Goal: Transaction & Acquisition: Purchase product/service

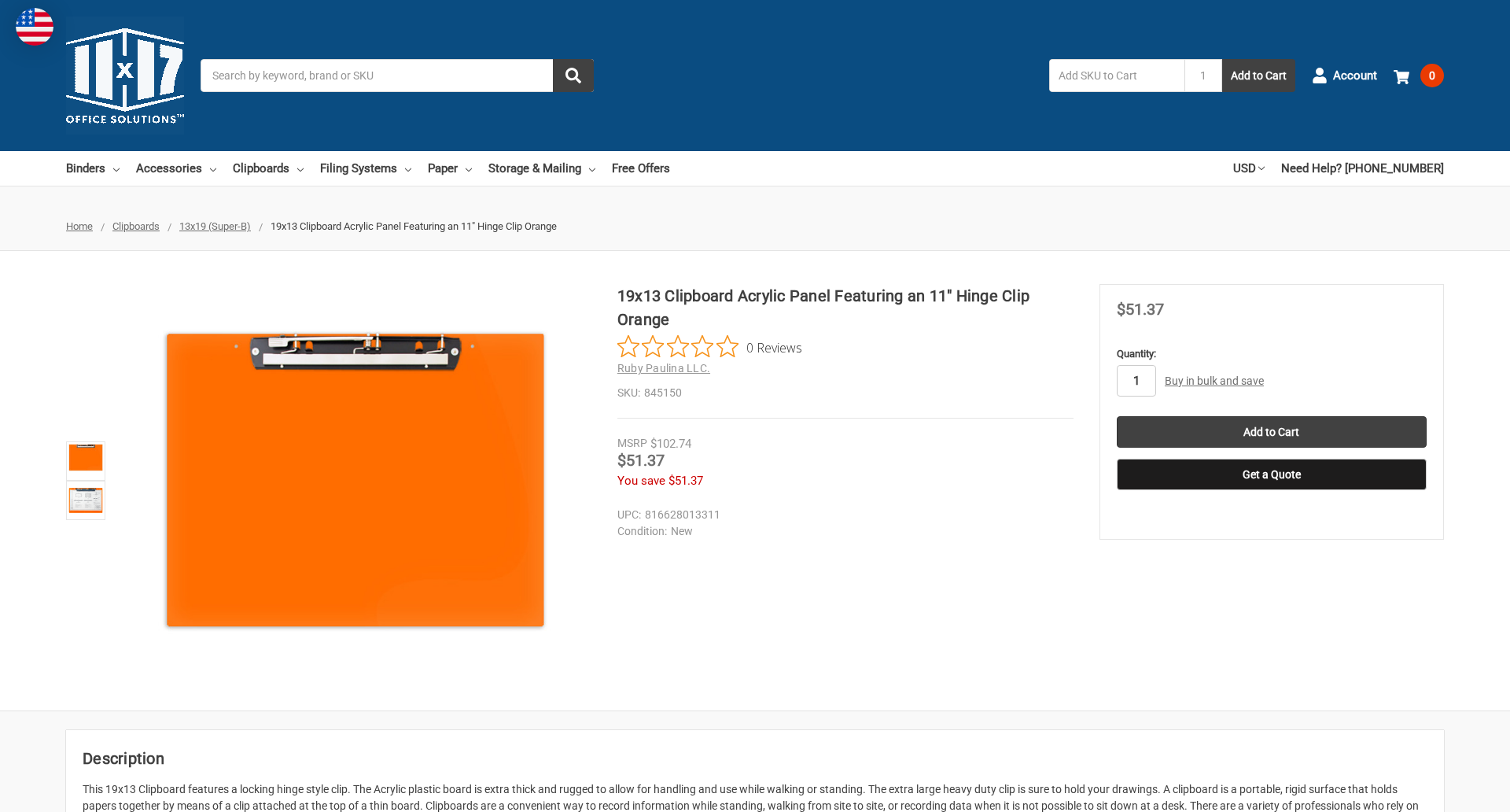
click at [1135, 380] on input "1" at bounding box center [1136, 381] width 39 height 32
type input "3"
click at [1271, 474] on button "Get a Quote" at bounding box center [1271, 475] width 310 height 32
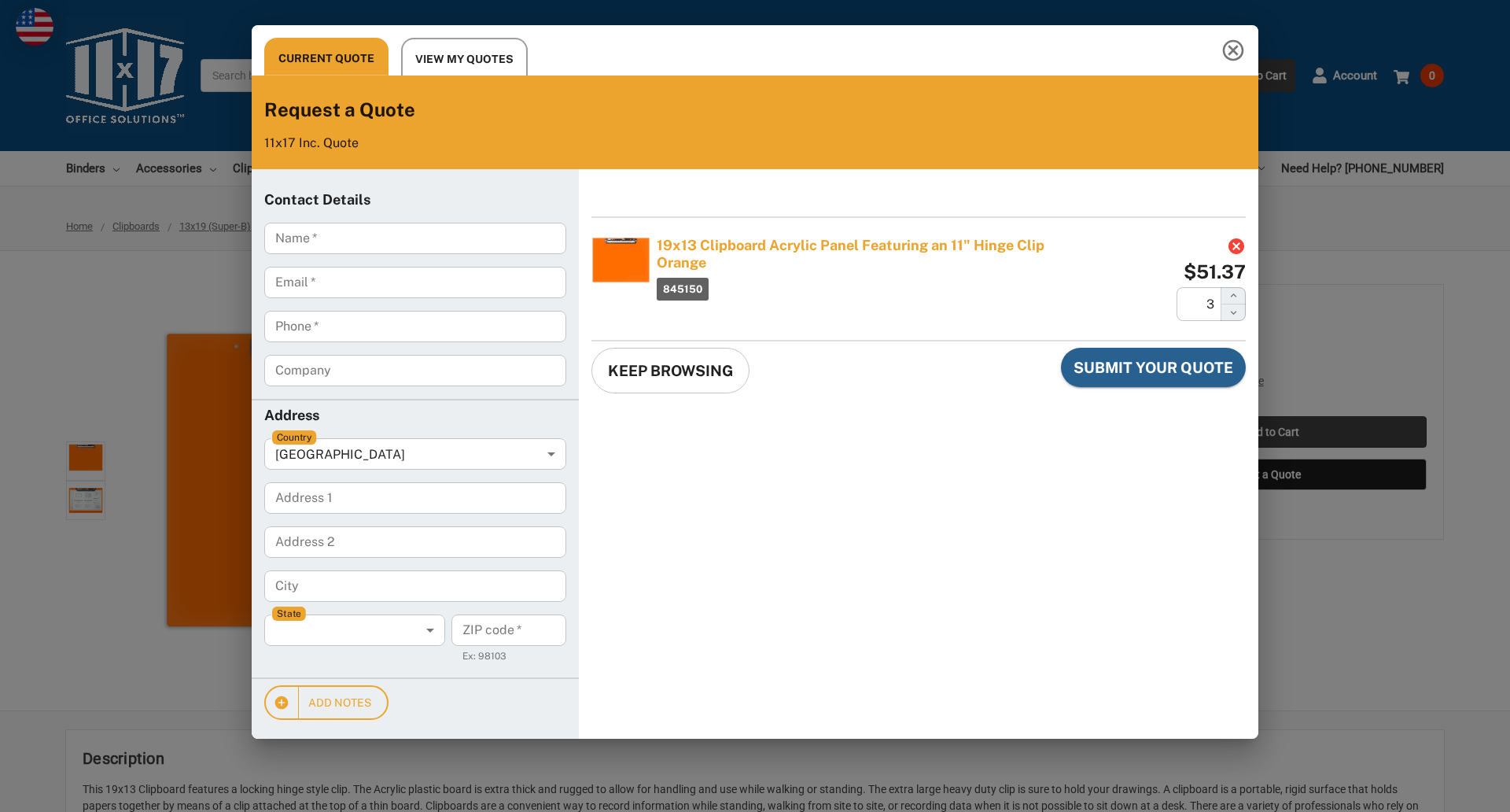
click at [1271, 432] on div "Current Quote View My Quotes Request a Quote 11x17 Inc. Quote Contact Details N…" at bounding box center [755, 406] width 1510 height 812
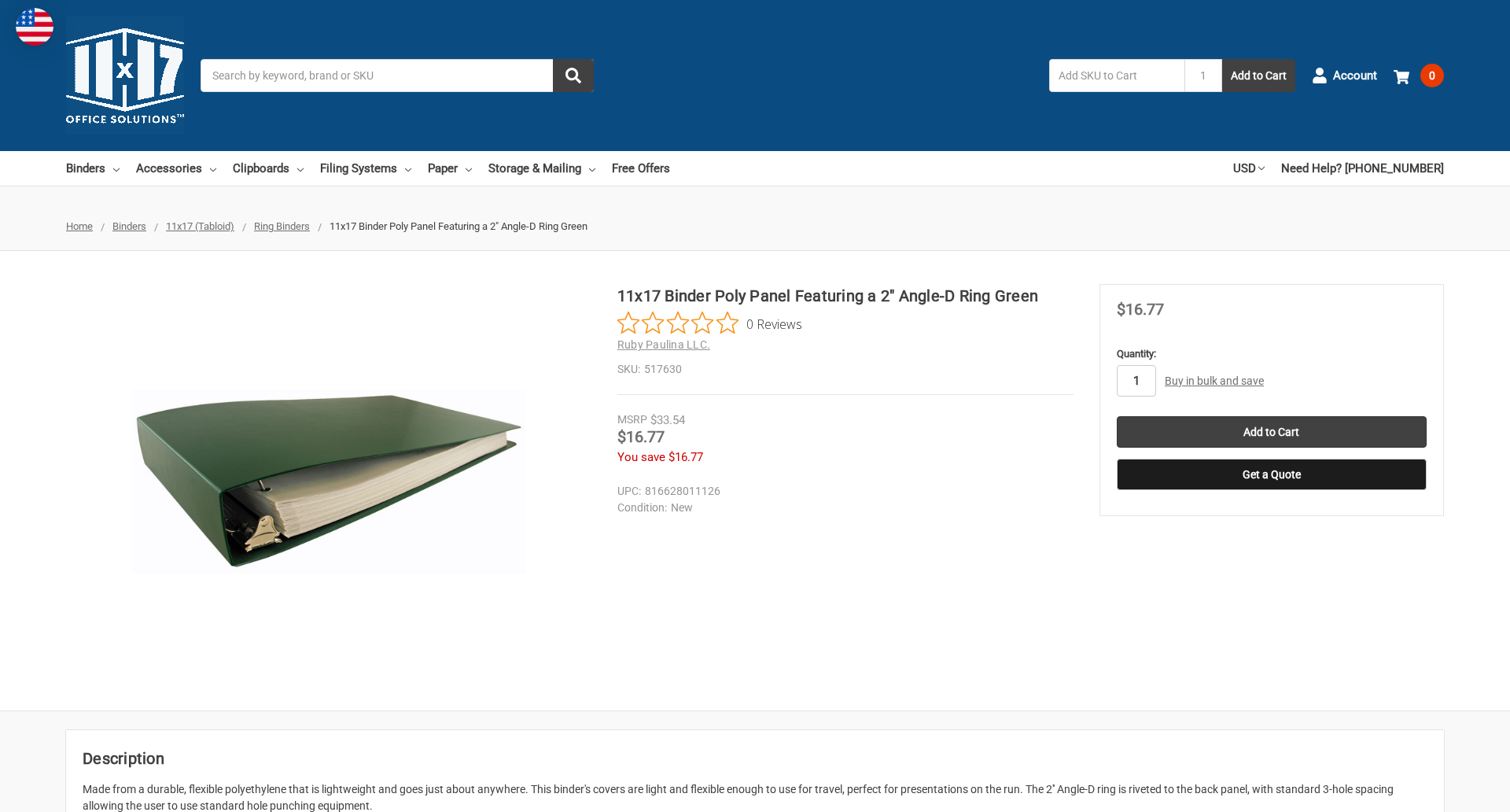
click at [1135, 380] on input "1" at bounding box center [1136, 381] width 39 height 32
type input "2"
click at [1271, 474] on button "Get a Quote" at bounding box center [1271, 475] width 310 height 32
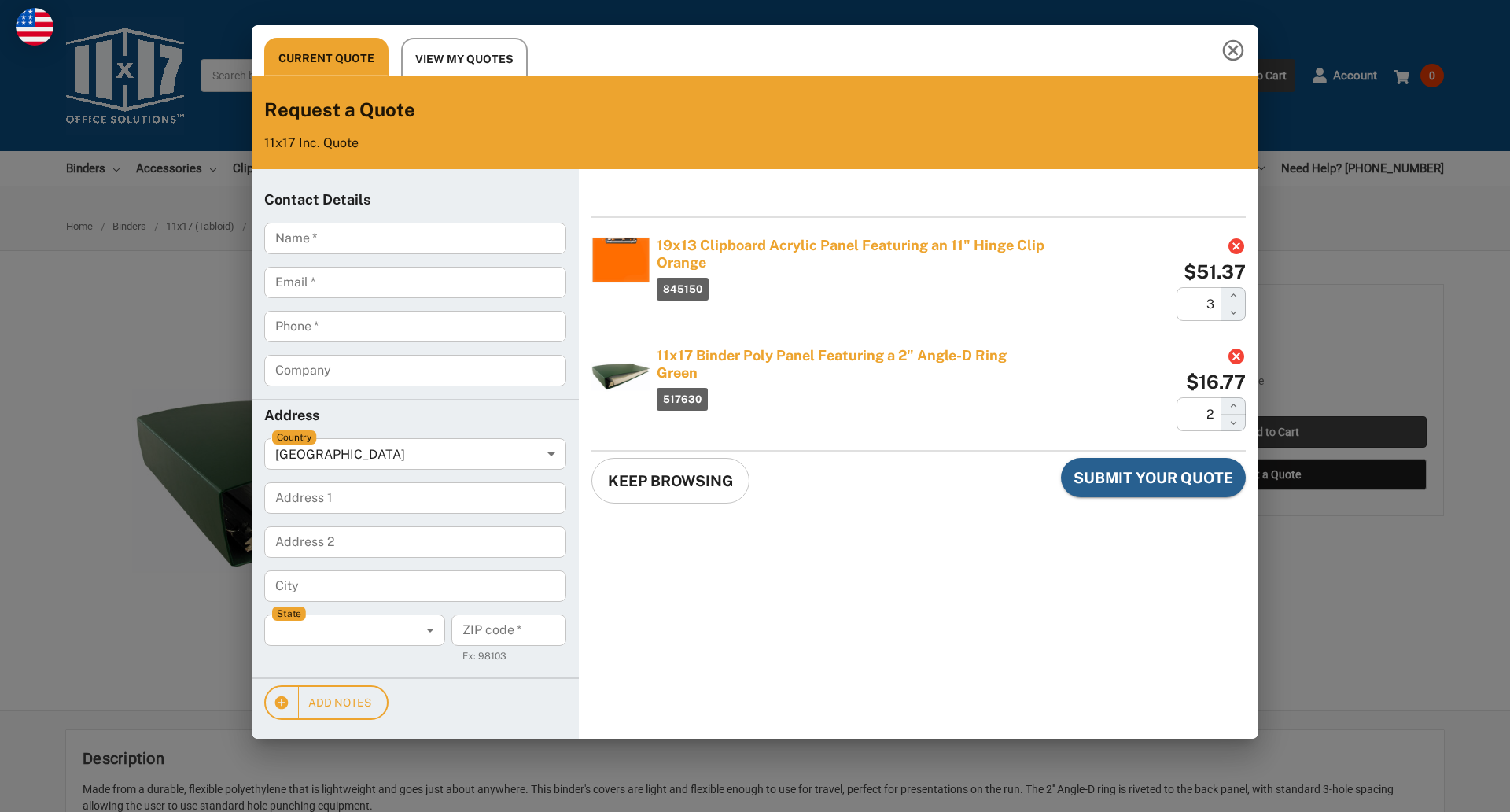
click at [1271, 432] on div "Current Quote View My Quotes Request a Quote 11x17 Inc. Quote Contact Details N…" at bounding box center [755, 406] width 1510 height 812
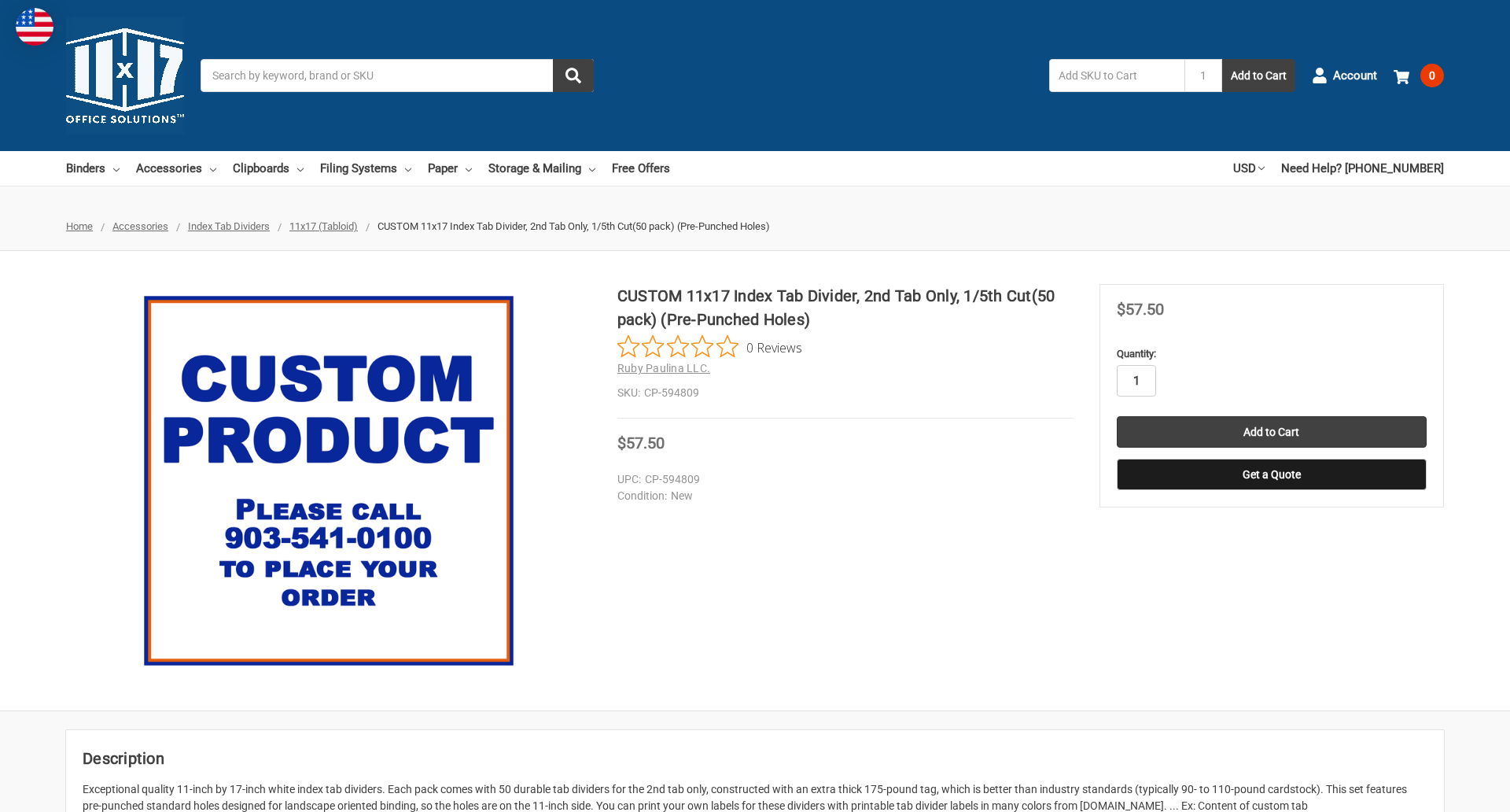
click at [1135, 380] on input "1" at bounding box center [1136, 381] width 39 height 32
type input "5"
click at [1271, 474] on button "Get a Quote" at bounding box center [1271, 475] width 310 height 32
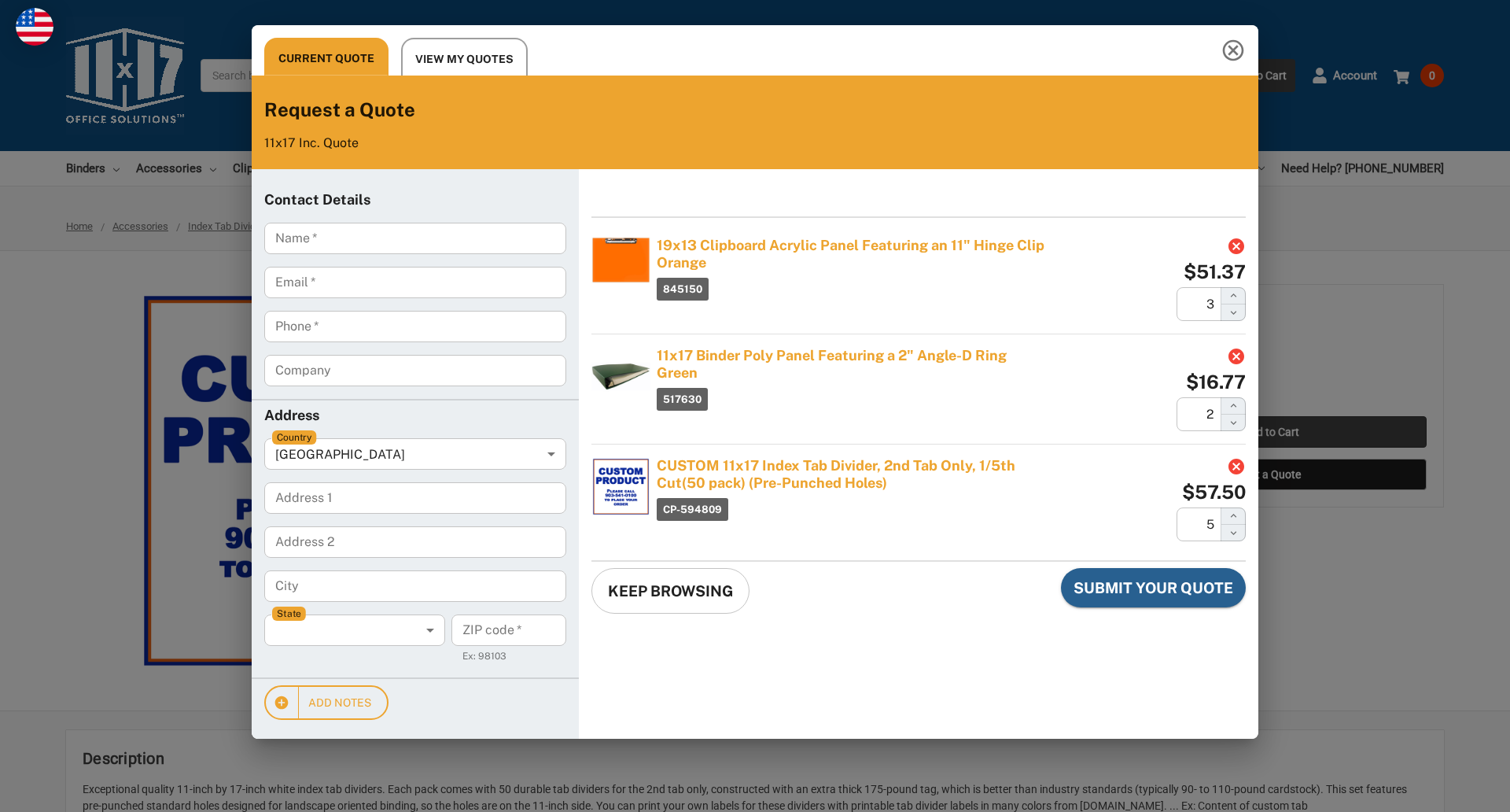
click at [1271, 432] on div "Current Quote View My Quotes Request a Quote 11x17 Inc. Quote Contact Details N…" at bounding box center [755, 406] width 1510 height 812
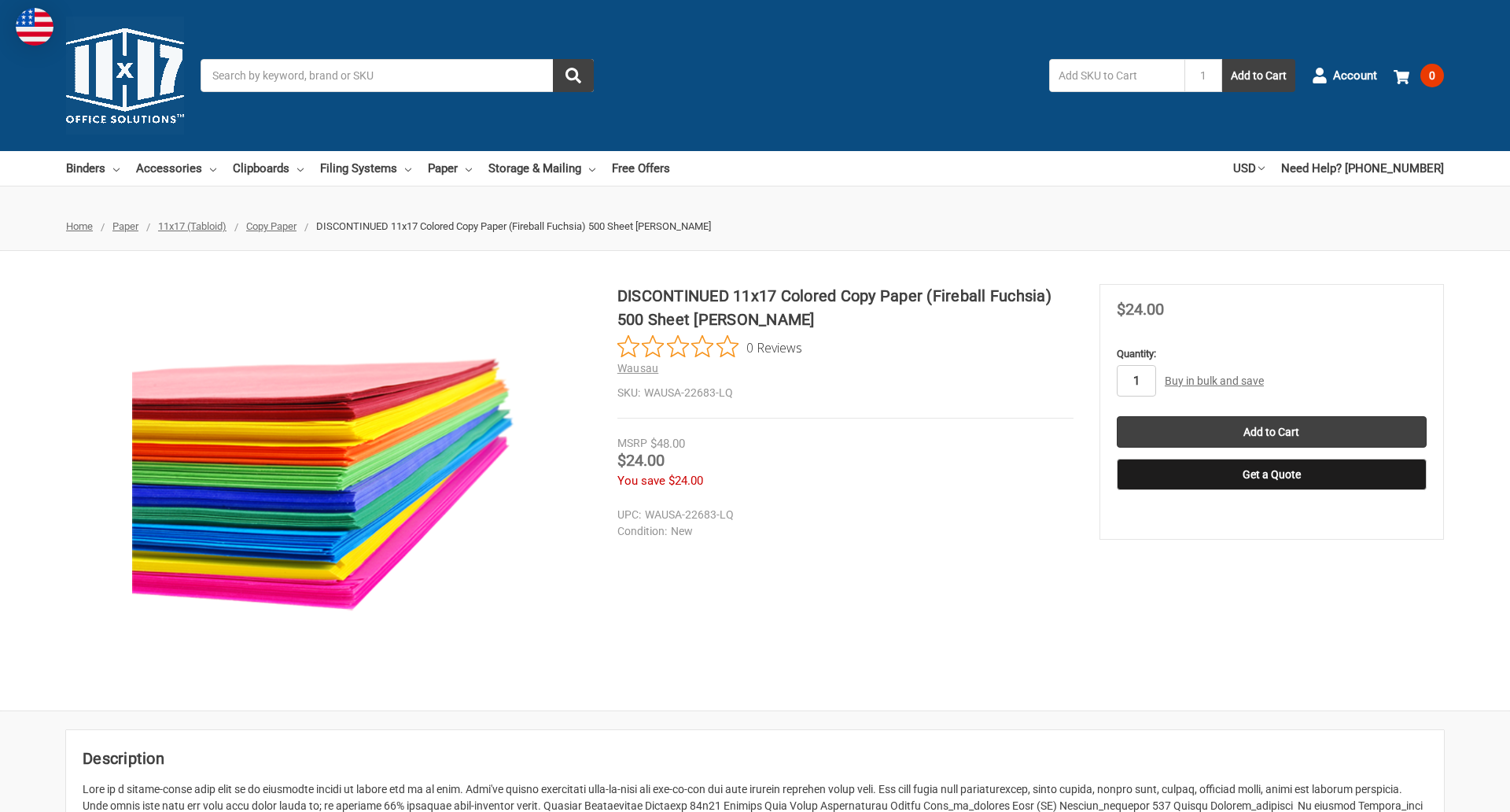
click at [1135, 380] on input "1" at bounding box center [1136, 381] width 39 height 32
type input "2"
click at [1271, 474] on button "Get a Quote" at bounding box center [1271, 475] width 310 height 32
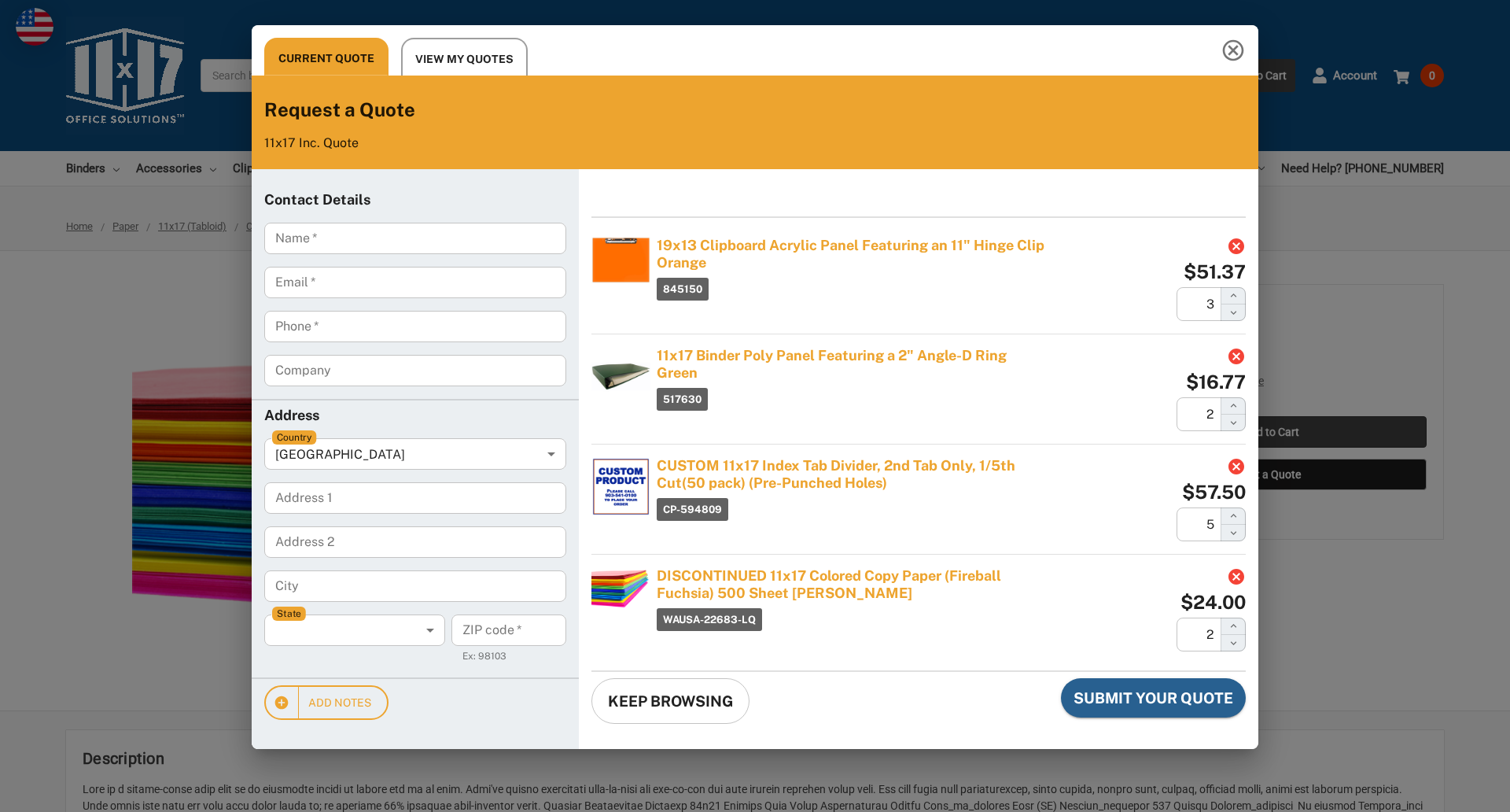
click at [1271, 432] on div "Current Quote View My Quotes Request a Quote 11x17 Inc. Quote Contact Details N…" at bounding box center [755, 406] width 1510 height 812
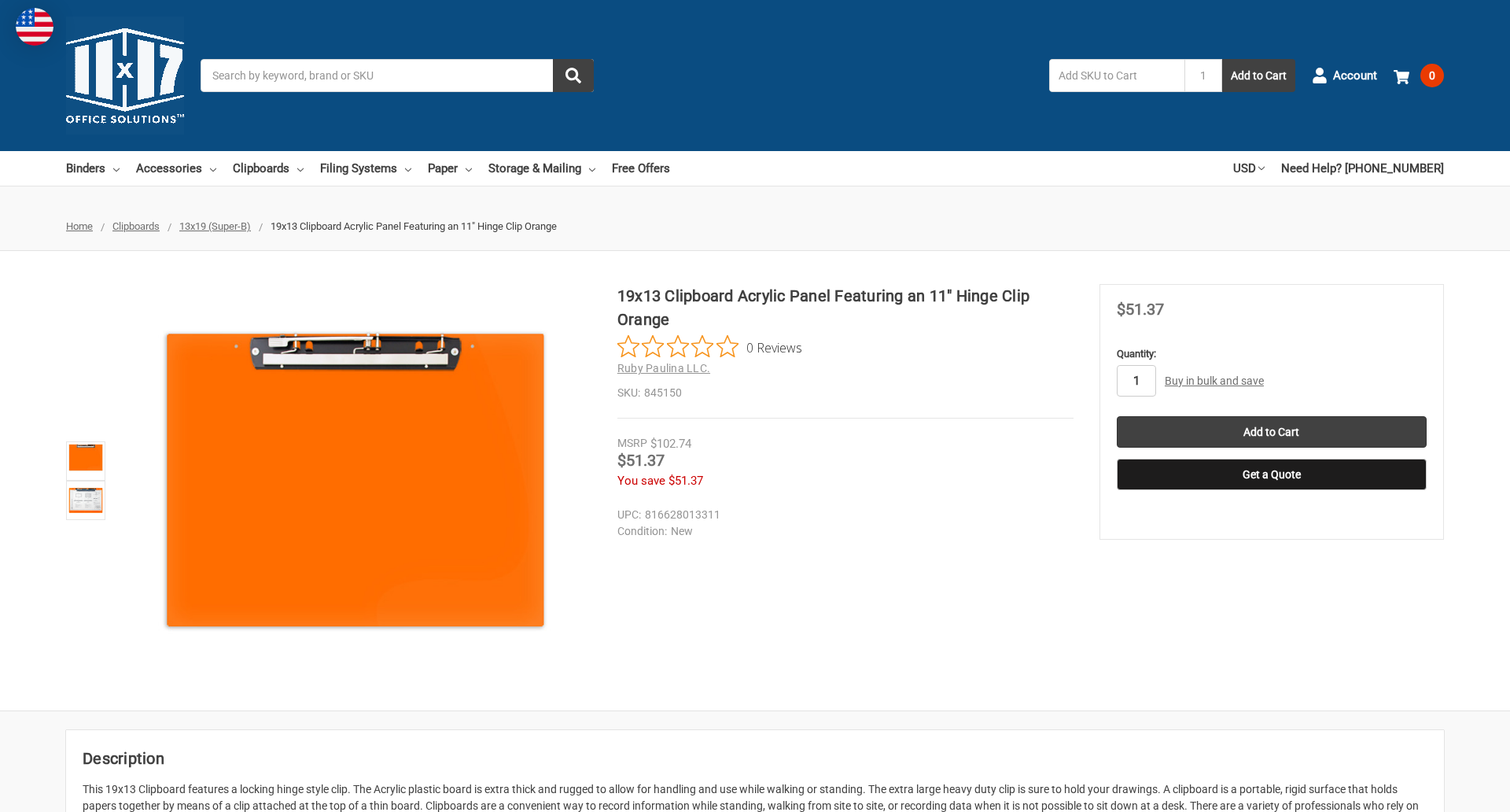
click at [1135, 380] on input "1" at bounding box center [1136, 381] width 39 height 32
type input "2"
click at [1271, 474] on button "Get a Quote" at bounding box center [1271, 475] width 310 height 32
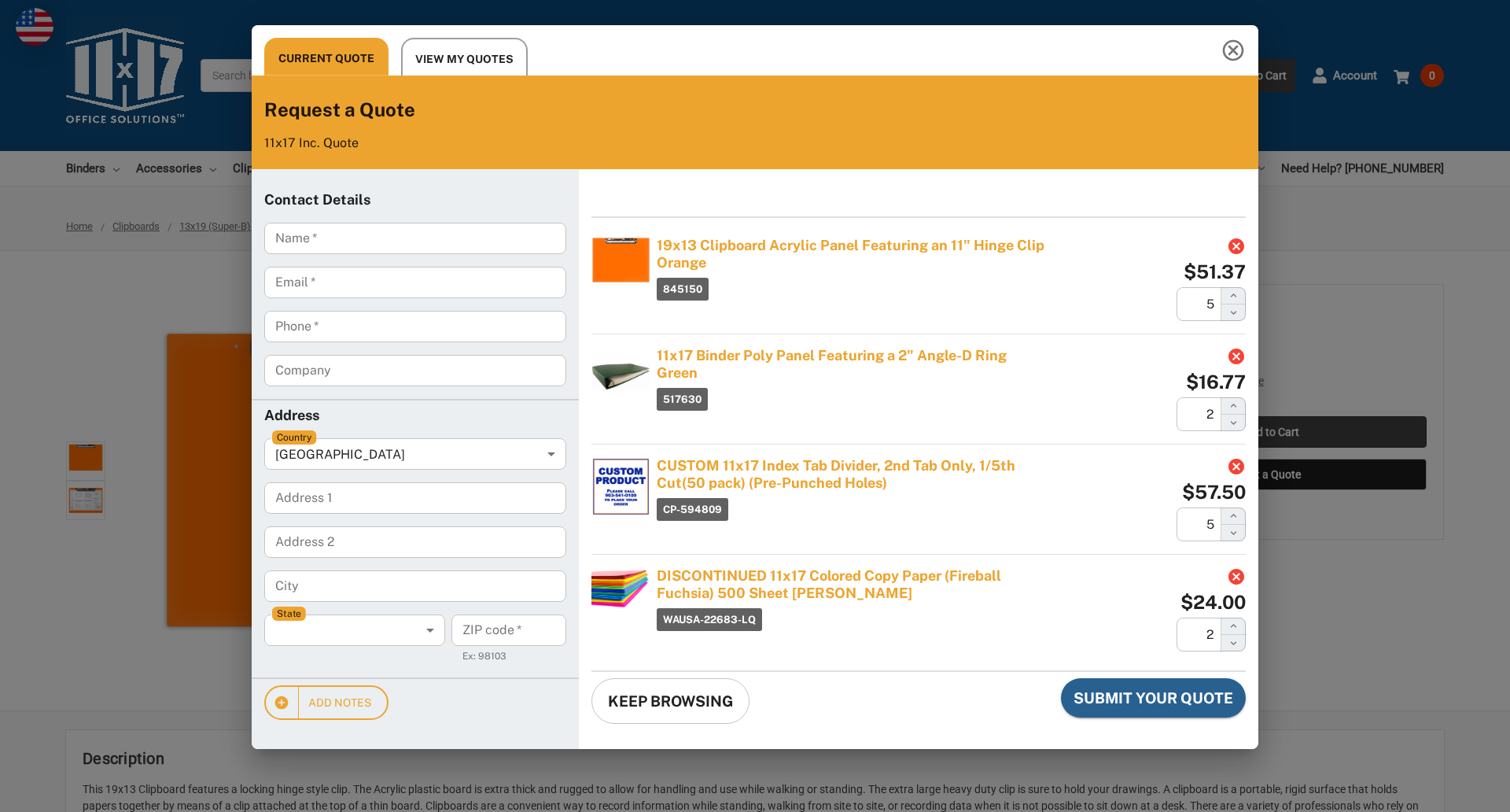
click at [1271, 432] on div "Current Quote View My Quotes Request a Quote 11x17 Inc. Quote Contact Details N…" at bounding box center [755, 406] width 1510 height 812
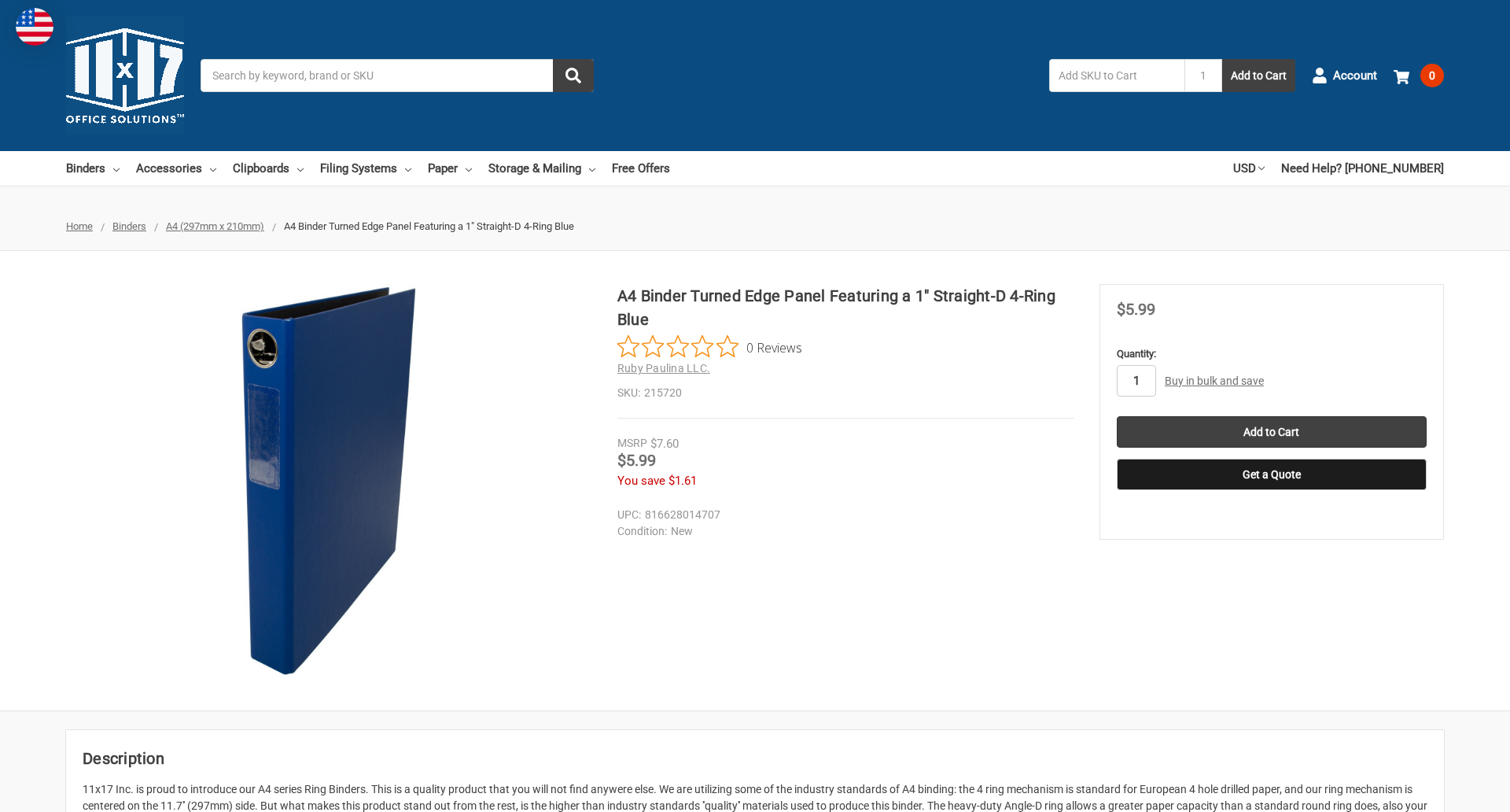
click at [1135, 380] on input "1" at bounding box center [1136, 381] width 39 height 32
type input "2"
click at [1271, 474] on button "Get a Quote" at bounding box center [1271, 475] width 310 height 32
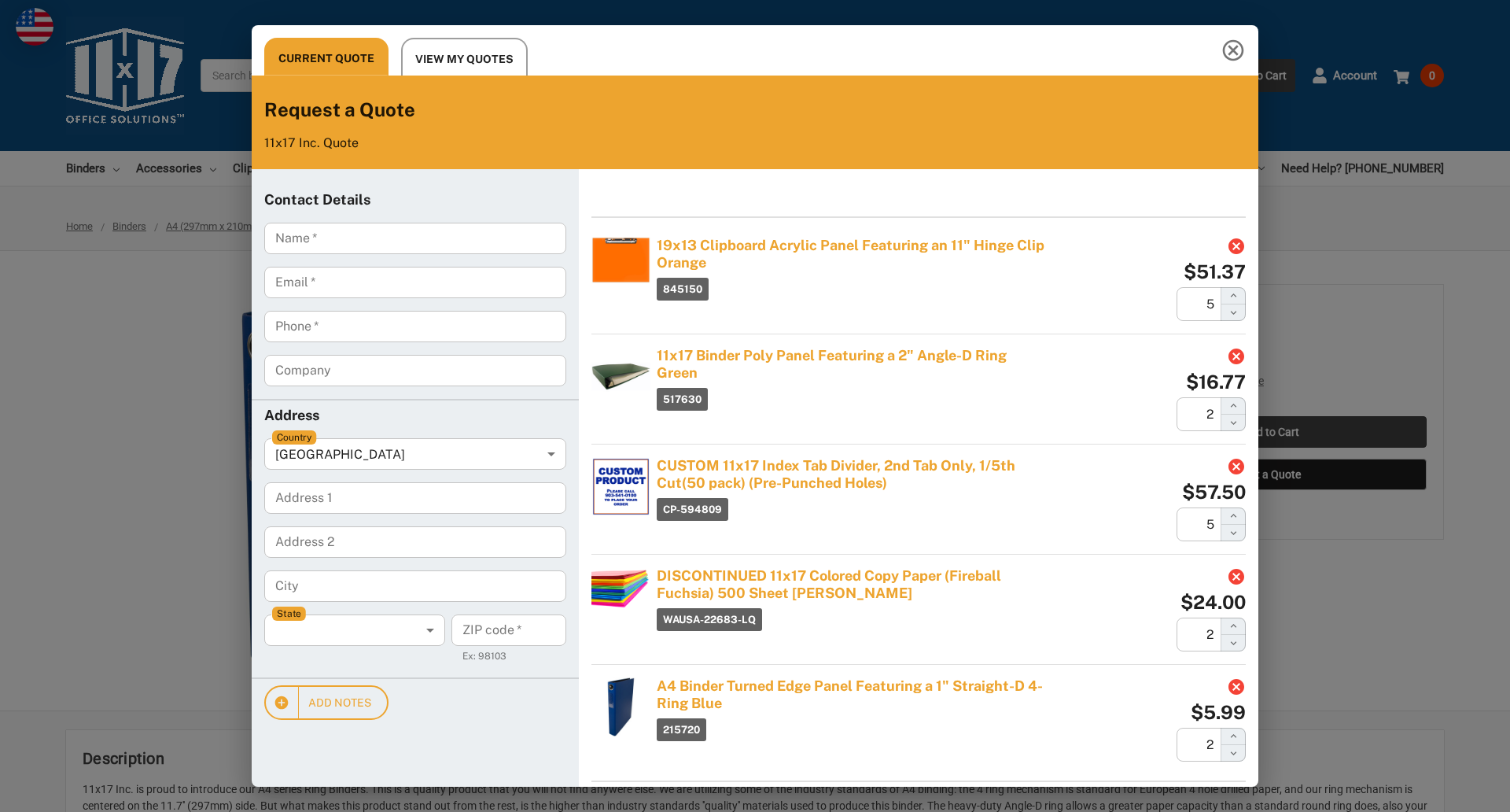
click at [1271, 432] on div "Current Quote View My Quotes Request a Quote 11x17 Inc. Quote Contact Details N…" at bounding box center [755, 406] width 1510 height 812
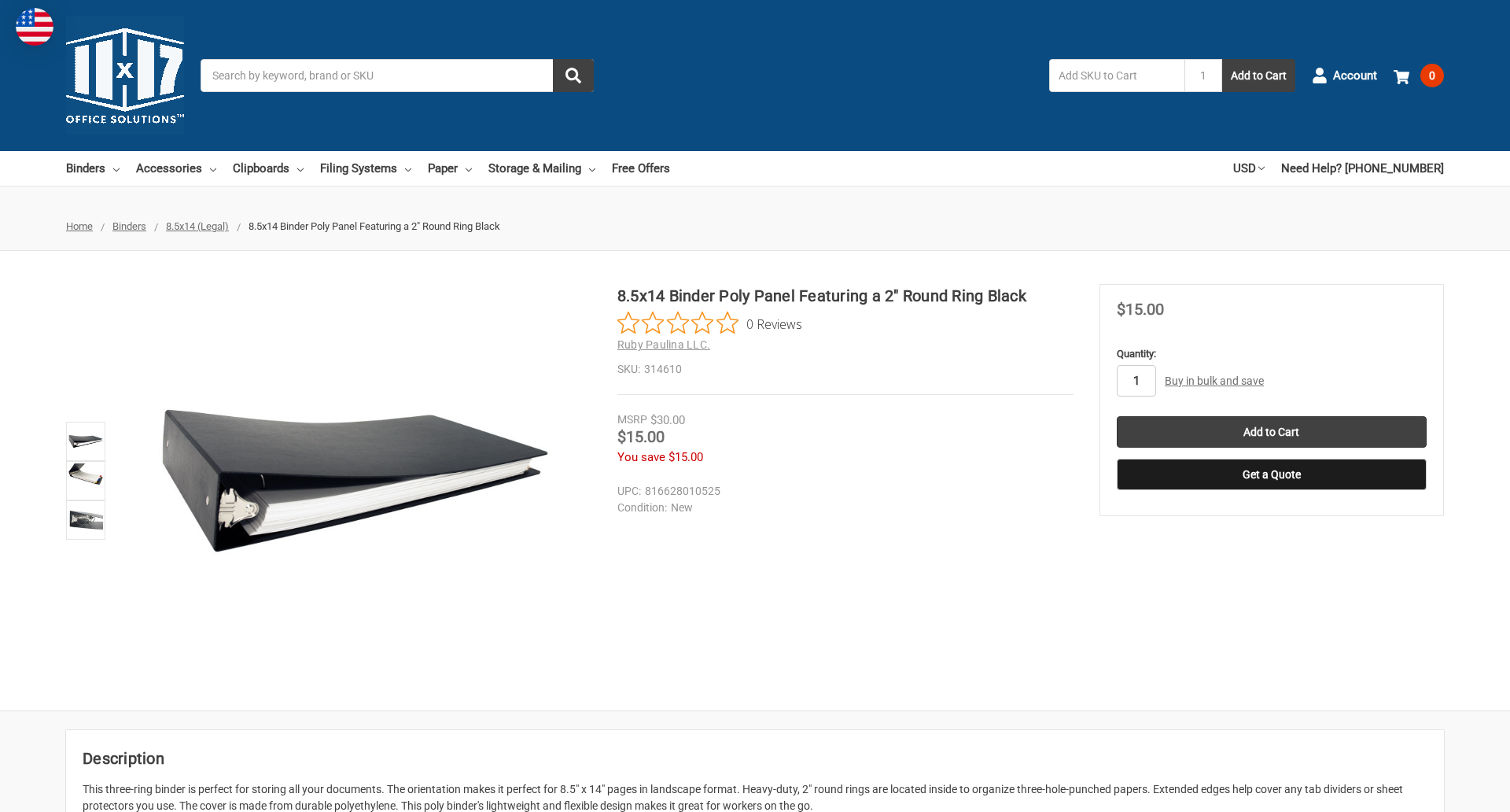
click at [1135, 380] on input "1" at bounding box center [1136, 381] width 39 height 32
type input "5"
click at [1271, 474] on button "Get a Quote" at bounding box center [1271, 475] width 310 height 32
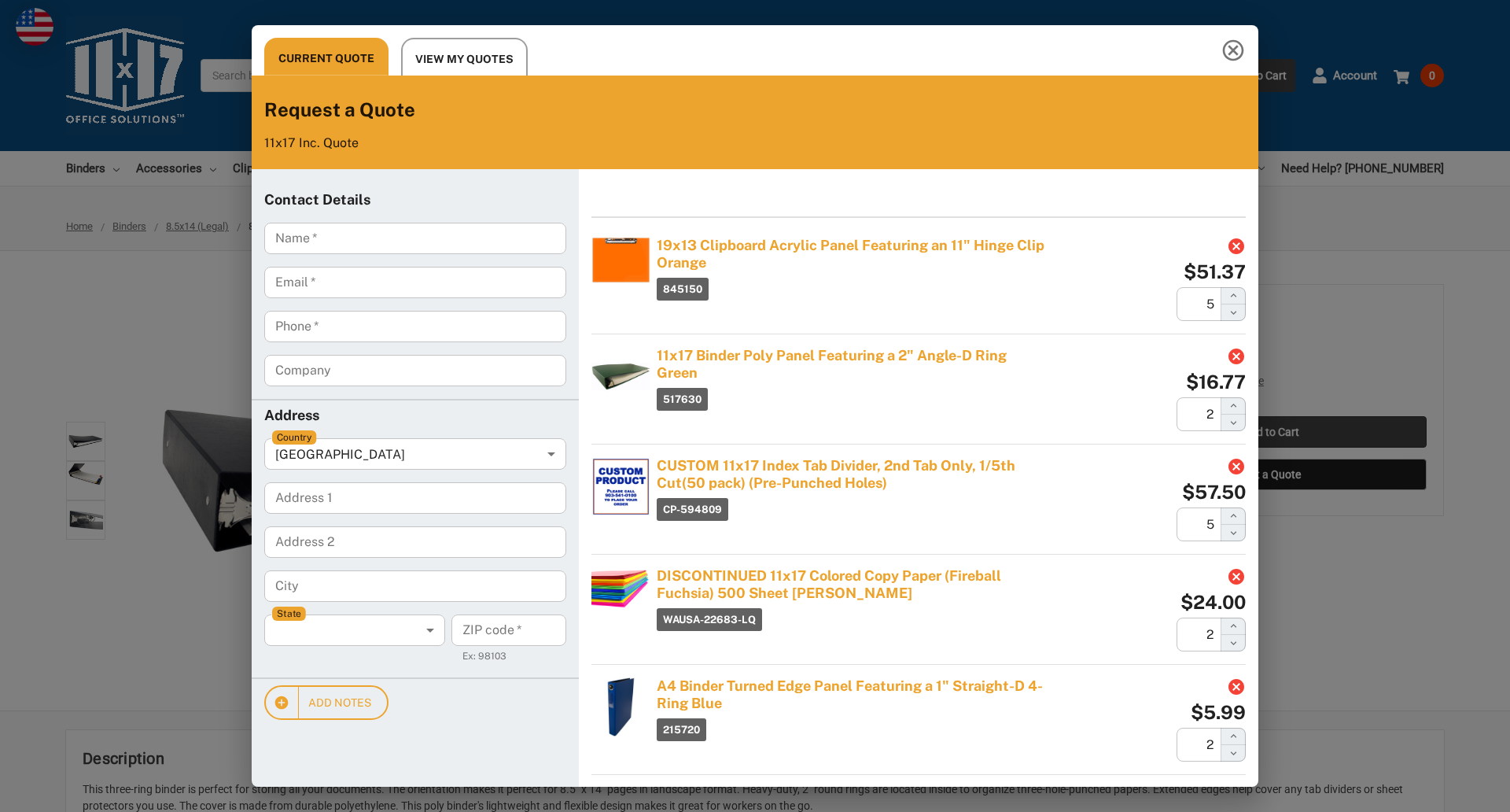
click at [1271, 432] on div "Current Quote View My Quotes Request a Quote 11x17 Inc. Quote Contact Details N…" at bounding box center [755, 406] width 1510 height 812
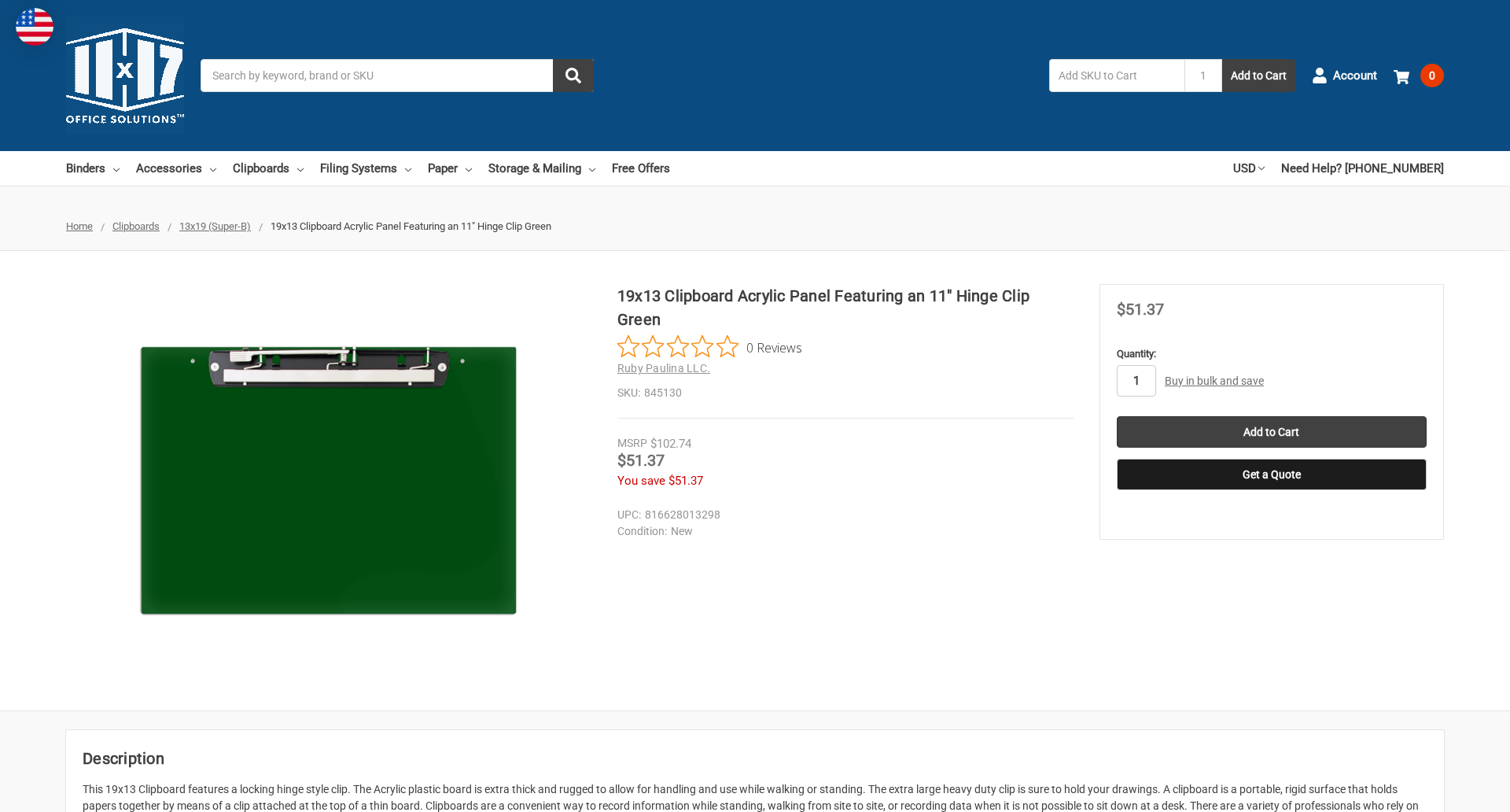
click at [1135, 380] on input "1" at bounding box center [1136, 381] width 39 height 32
click at [1271, 474] on button "Get a Quote" at bounding box center [1271, 475] width 310 height 32
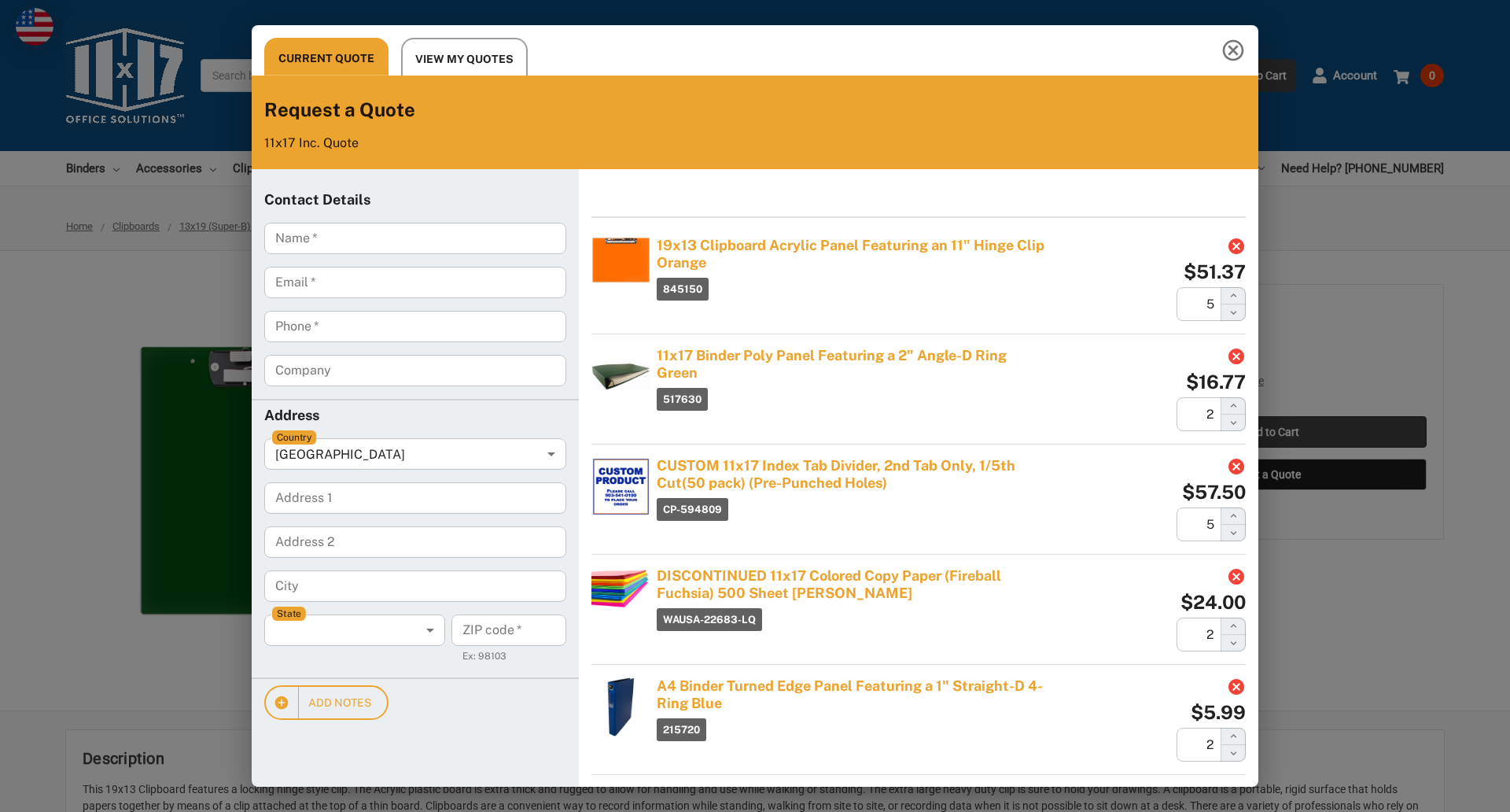
click at [1271, 432] on div "Current Quote View My Quotes Request a Quote 11x17 Inc. Quote Contact Details N…" at bounding box center [755, 406] width 1510 height 812
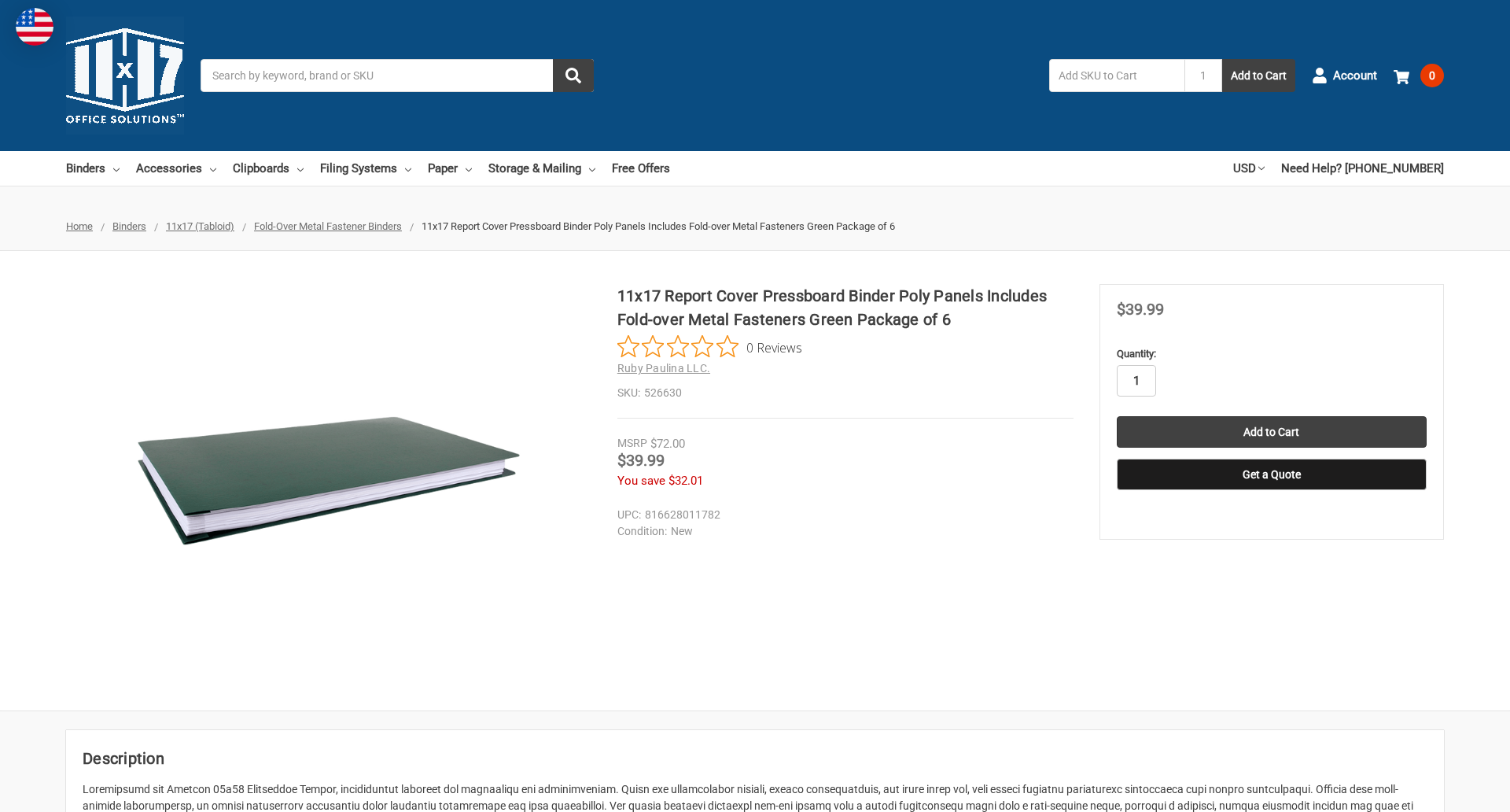
click at [1135, 380] on input "1" at bounding box center [1136, 381] width 39 height 32
type input "4"
click at [1271, 474] on button "Get a Quote" at bounding box center [1271, 475] width 310 height 32
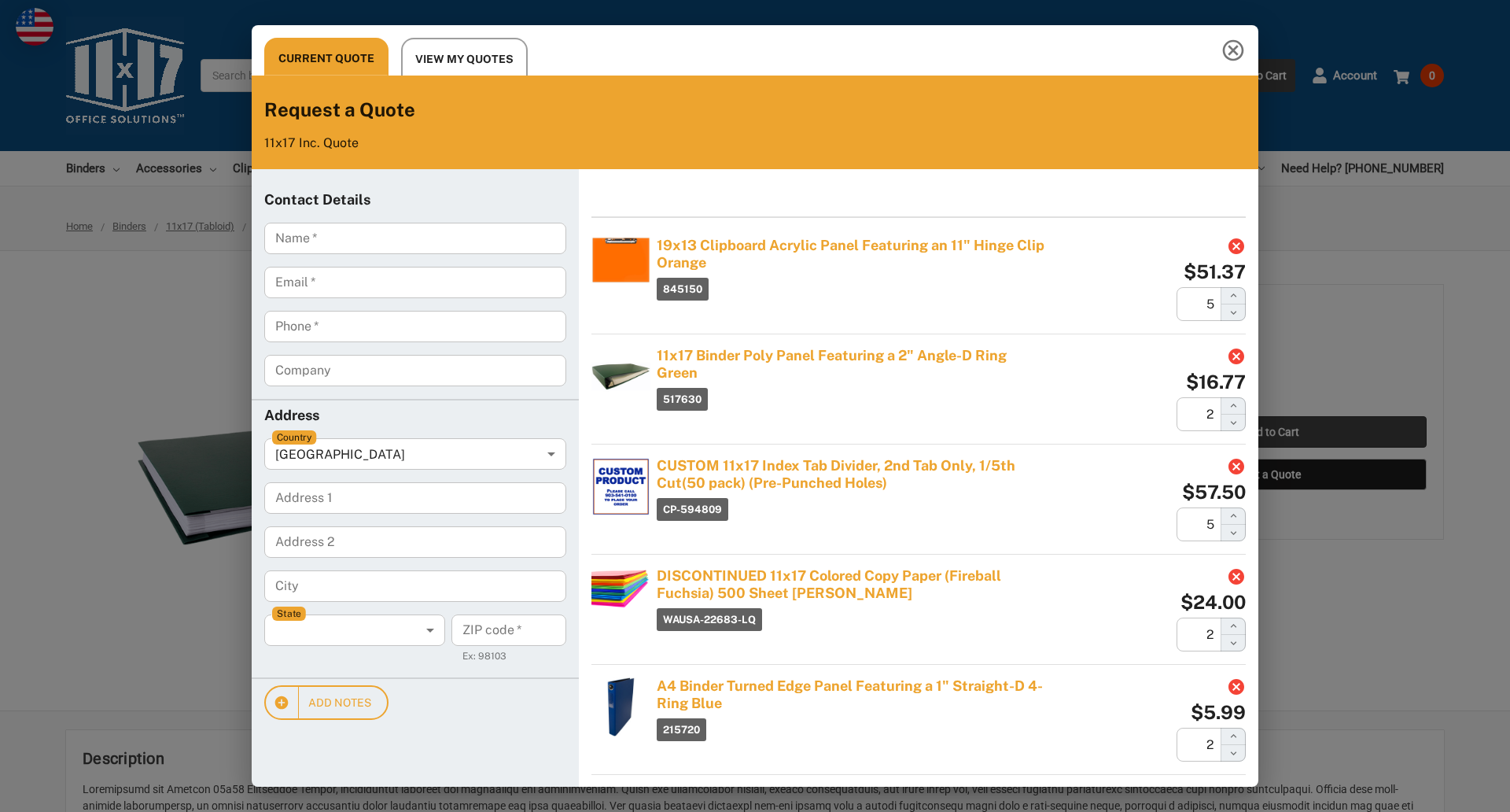
click at [1271, 432] on div "Current Quote View My Quotes Request a Quote 11x17 Inc. Quote Contact Details N…" at bounding box center [755, 406] width 1510 height 812
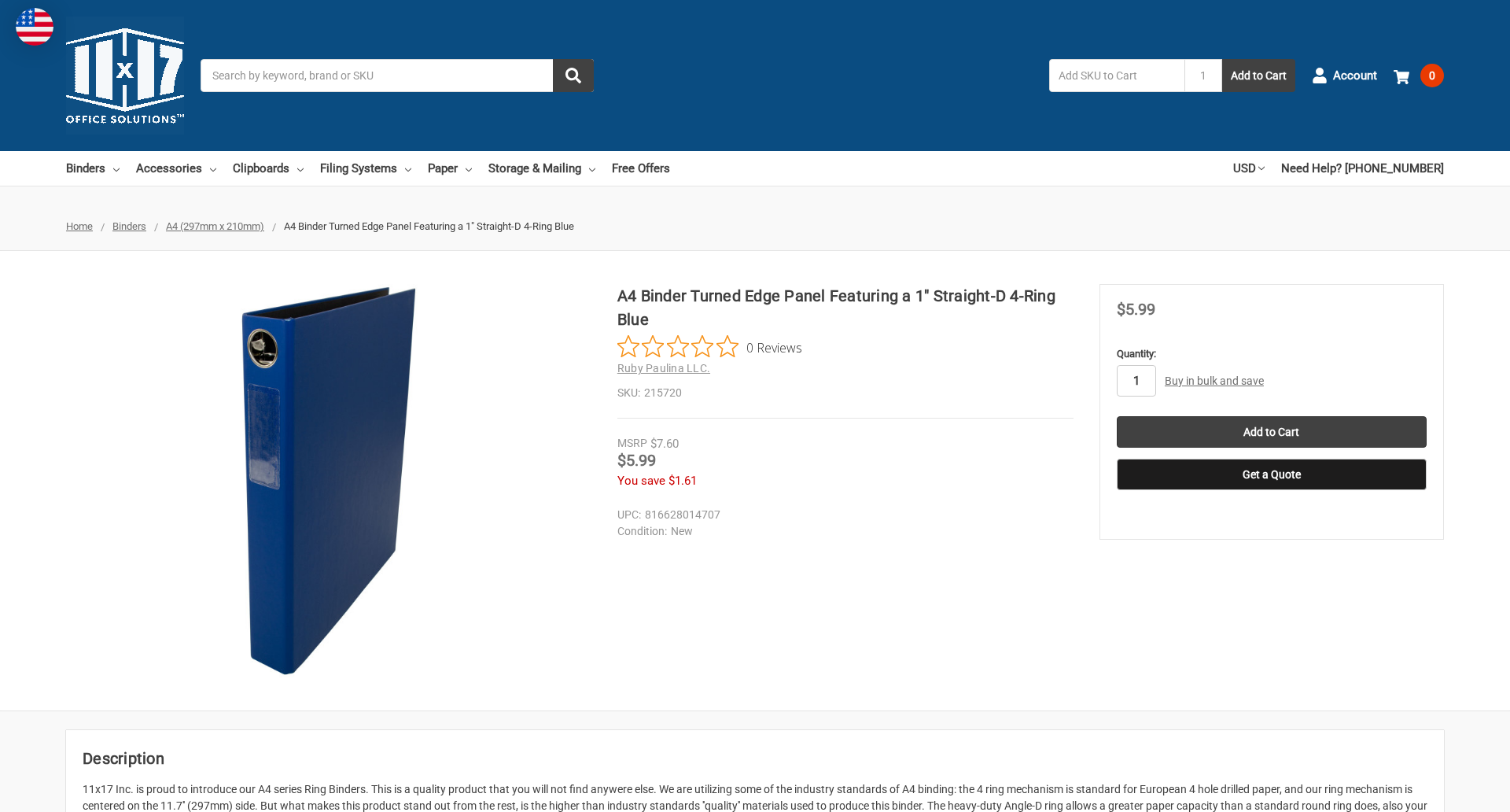
click at [1135, 380] on input "1" at bounding box center [1136, 381] width 39 height 32
click at [1271, 474] on button "Get a Quote" at bounding box center [1271, 475] width 310 height 32
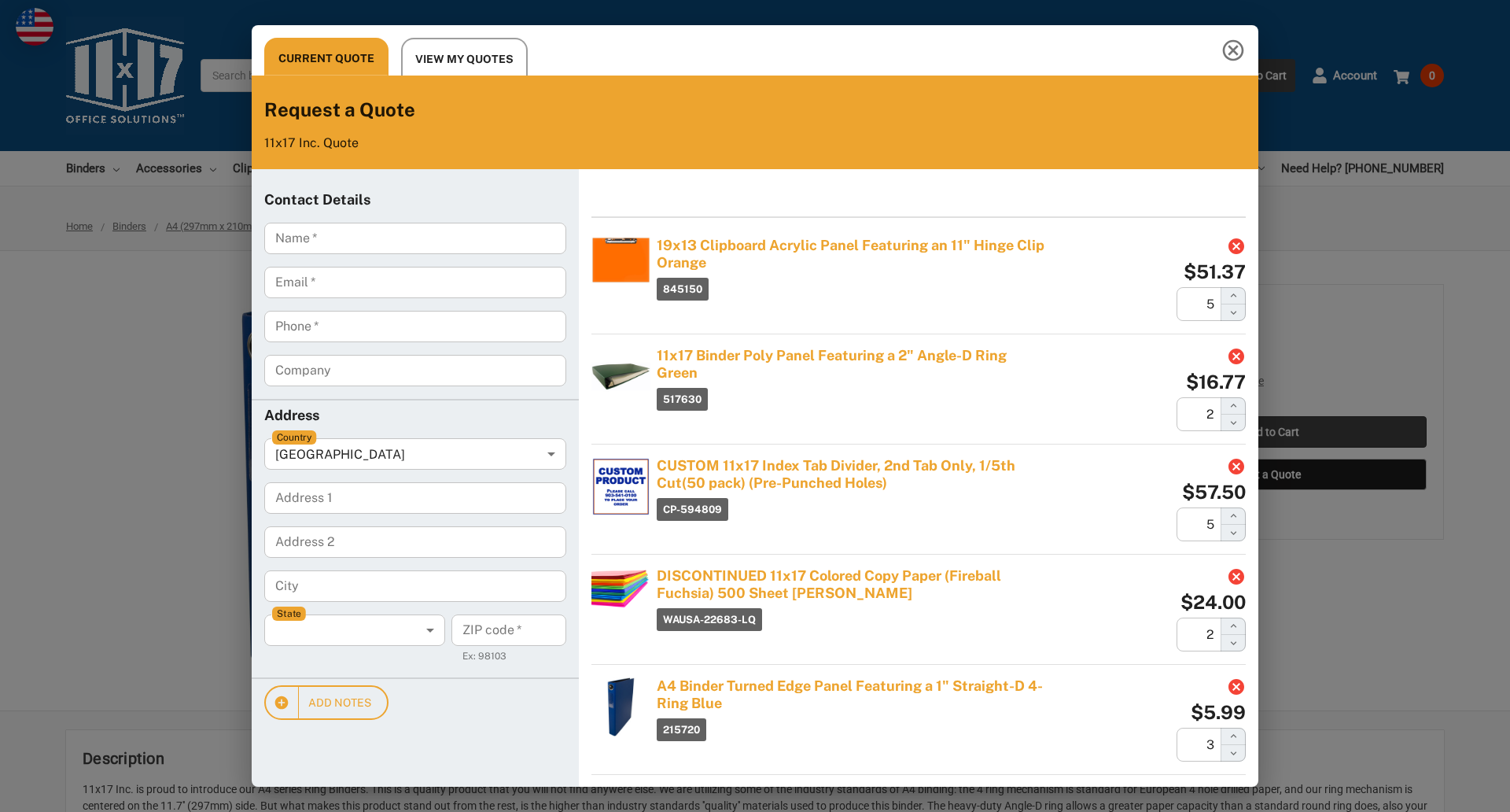
click at [1271, 432] on div "Current Quote View My Quotes Request a Quote 11x17 Inc. Quote Contact Details N…" at bounding box center [755, 406] width 1510 height 812
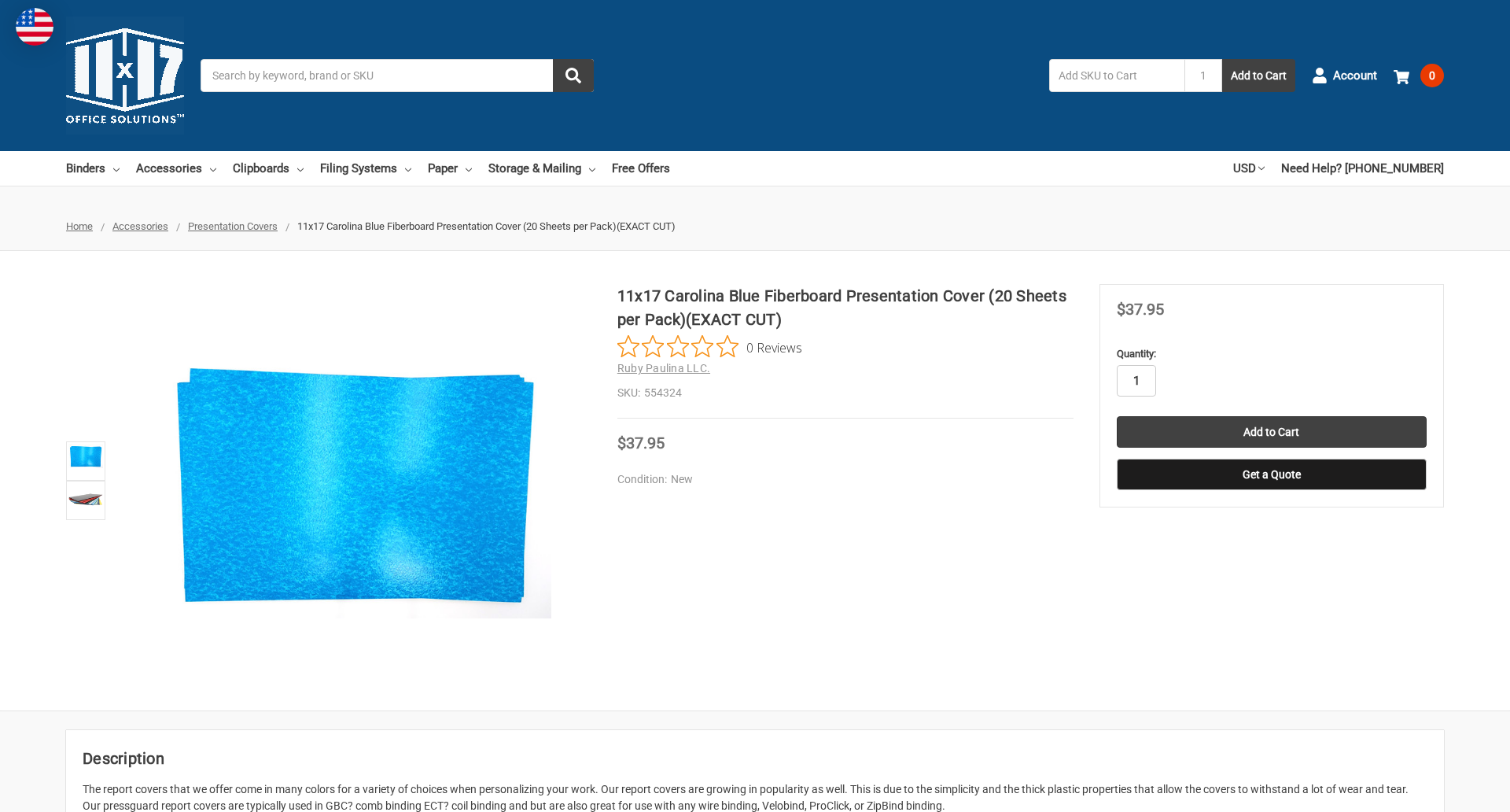
click at [1135, 380] on input "1" at bounding box center [1136, 381] width 39 height 32
type input "3"
click at [1271, 474] on button "Get a Quote" at bounding box center [1271, 475] width 310 height 32
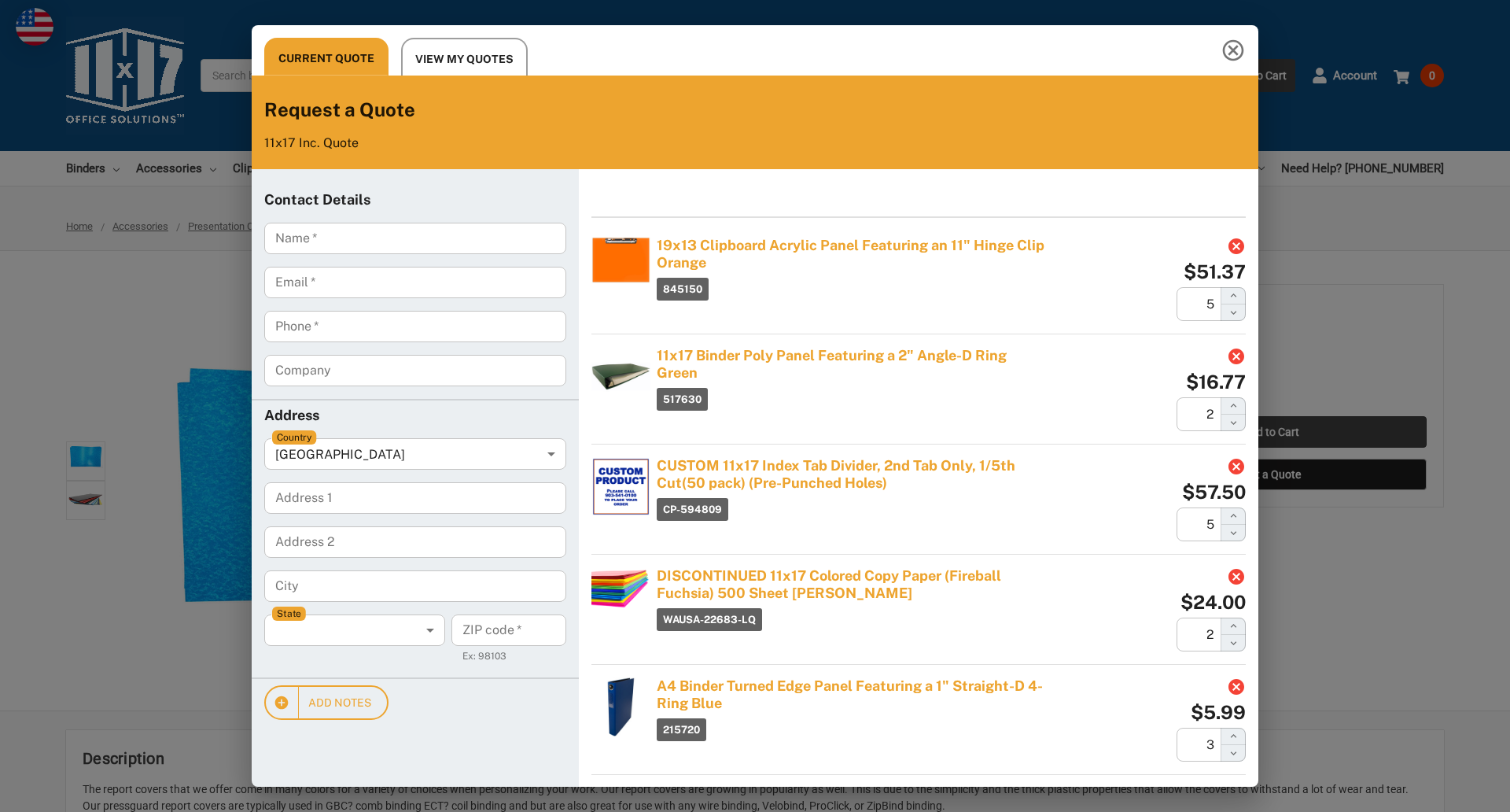
click at [1271, 432] on div "Current Quote View My Quotes Request a Quote 11x17 Inc. Quote Contact Details N…" at bounding box center [755, 406] width 1510 height 812
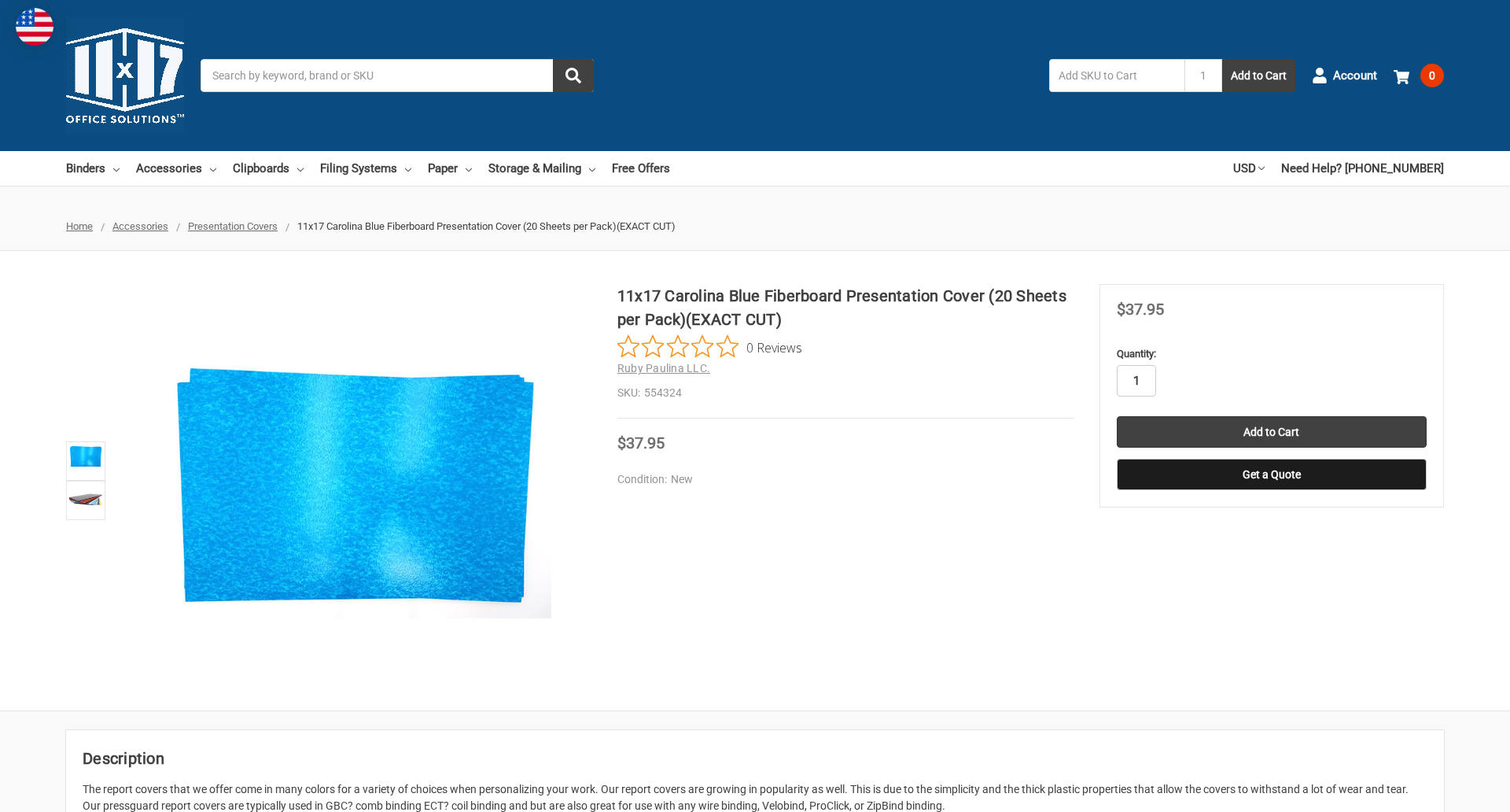
click at [1135, 380] on input "1" at bounding box center [1136, 381] width 39 height 32
type input "4"
click at [1271, 474] on button "Get a Quote" at bounding box center [1271, 475] width 310 height 32
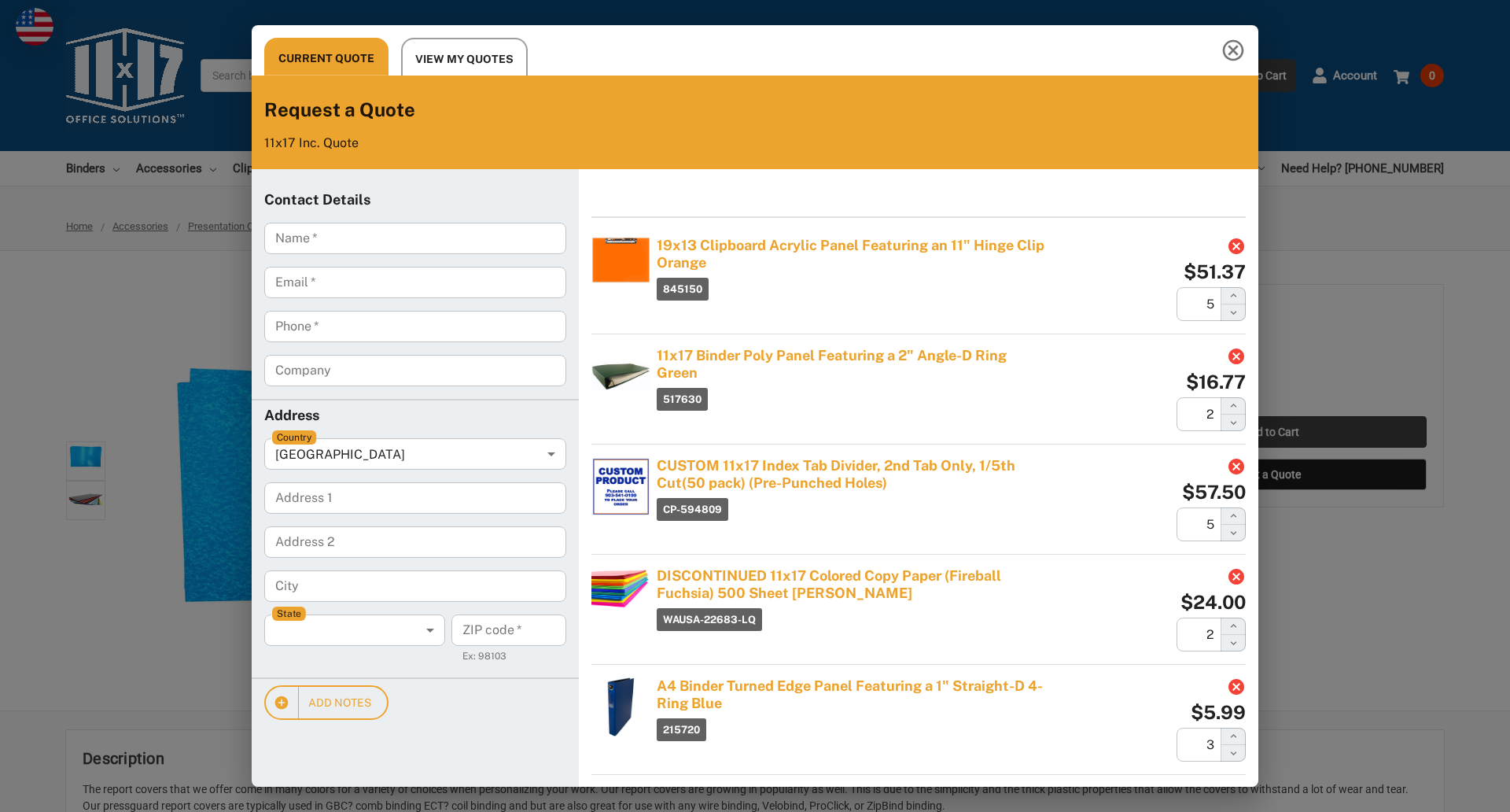
click at [1271, 432] on div "Current Quote View My Quotes Request a Quote 11x17 Inc. Quote Contact Details N…" at bounding box center [755, 406] width 1510 height 812
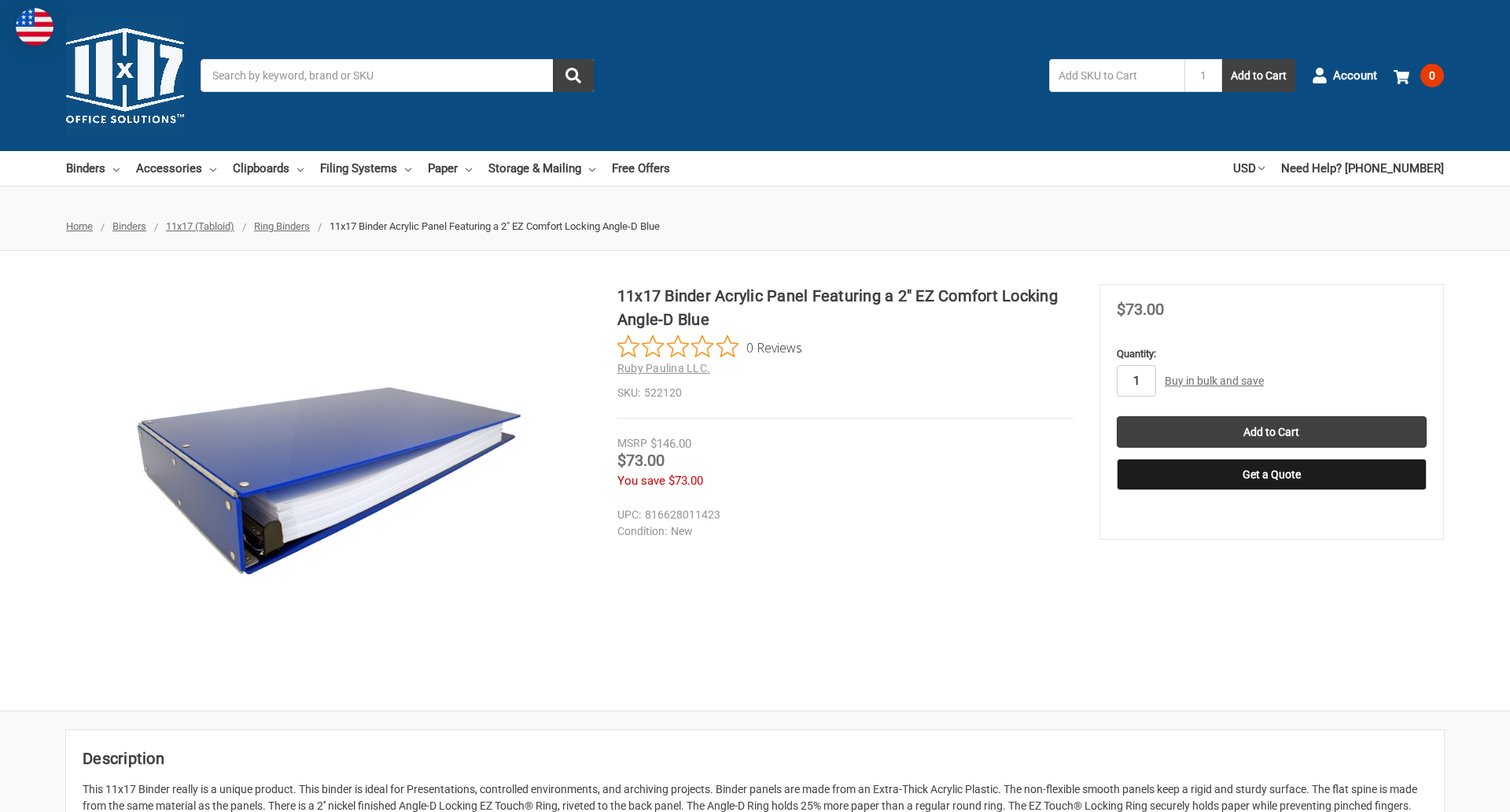
click at [1135, 380] on input "1" at bounding box center [1136, 381] width 39 height 32
type input "5"
click at [1271, 474] on button "Get a Quote" at bounding box center [1271, 475] width 310 height 32
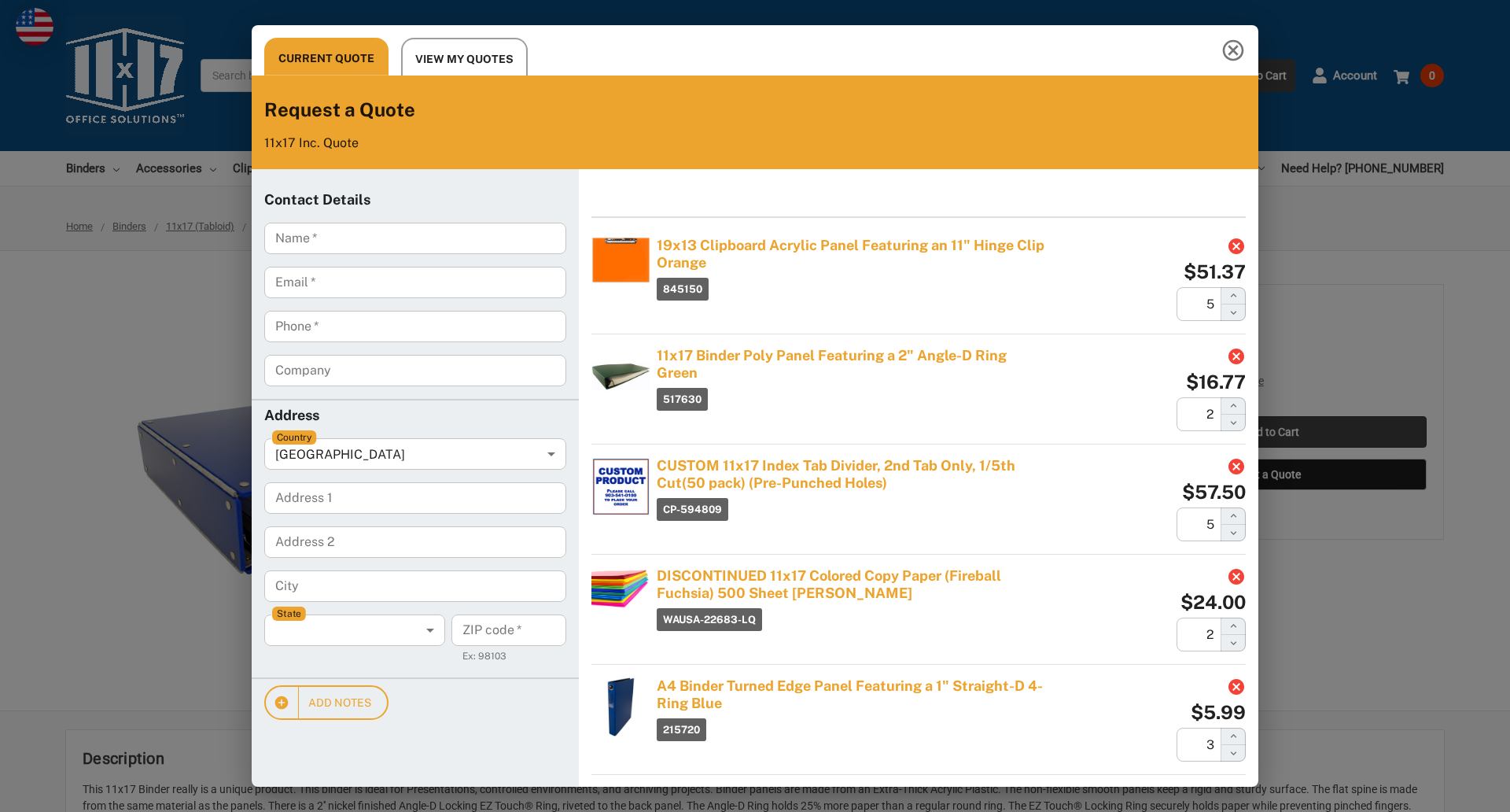
click at [1271, 432] on div "Current Quote View My Quotes Request a Quote 11x17 Inc. Quote Contact Details N…" at bounding box center [755, 406] width 1510 height 812
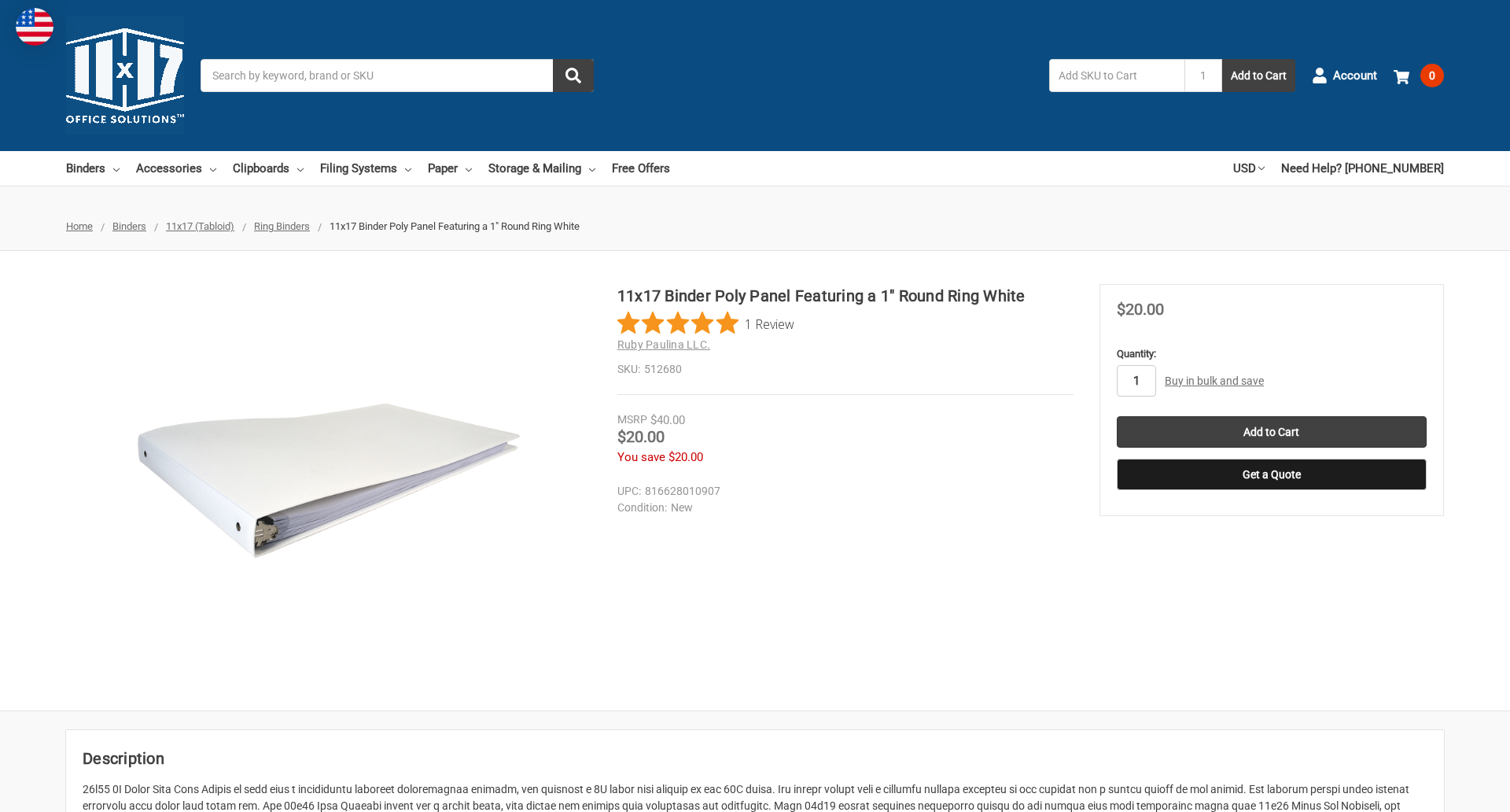
click at [1135, 380] on input "1" at bounding box center [1136, 381] width 39 height 32
type input "4"
click at [1271, 474] on button "Get a Quote" at bounding box center [1271, 475] width 310 height 32
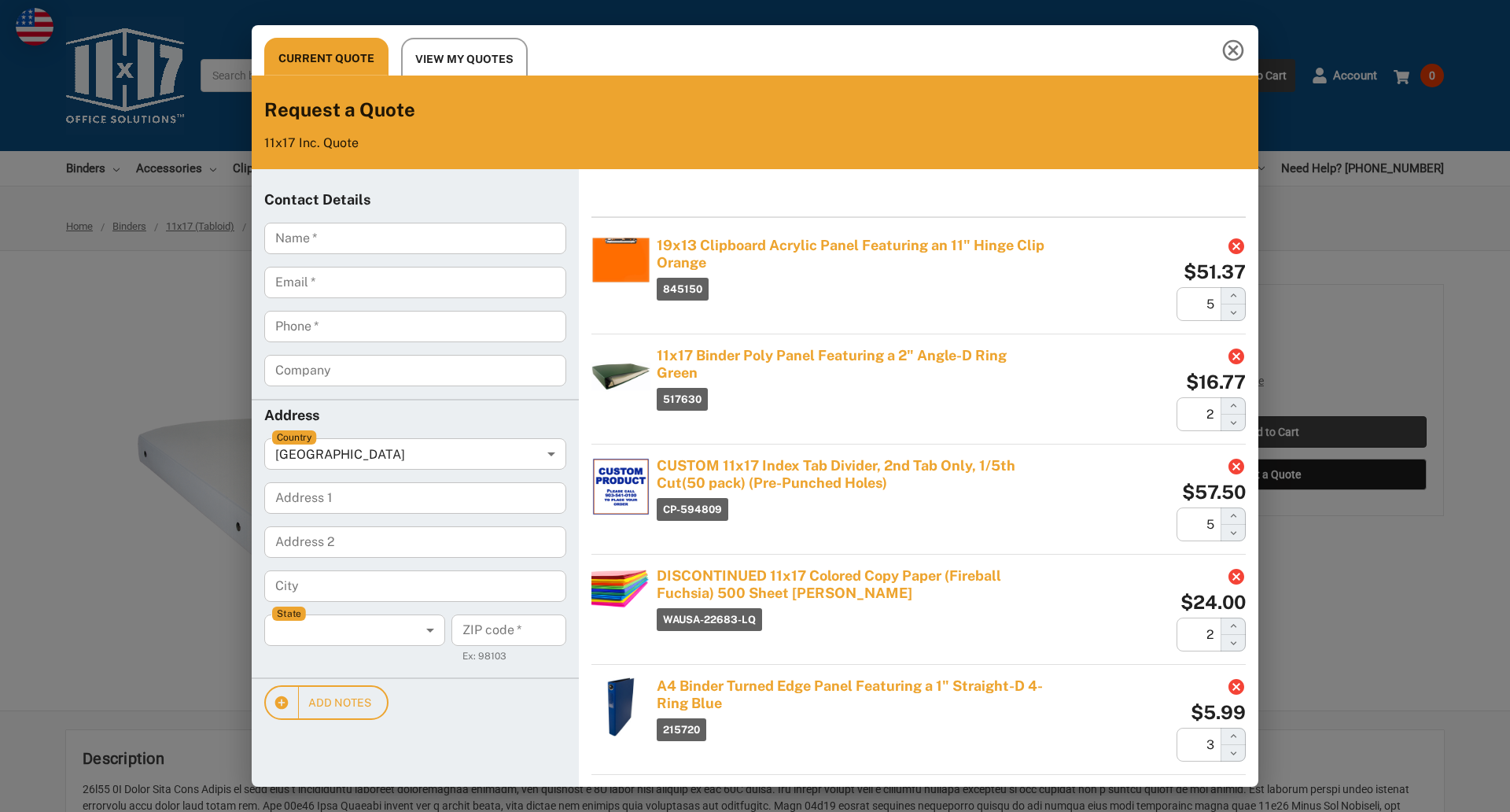
click at [1271, 432] on div "Current Quote View My Quotes Request a Quote 11x17 Inc. Quote Contact Details N…" at bounding box center [755, 406] width 1510 height 812
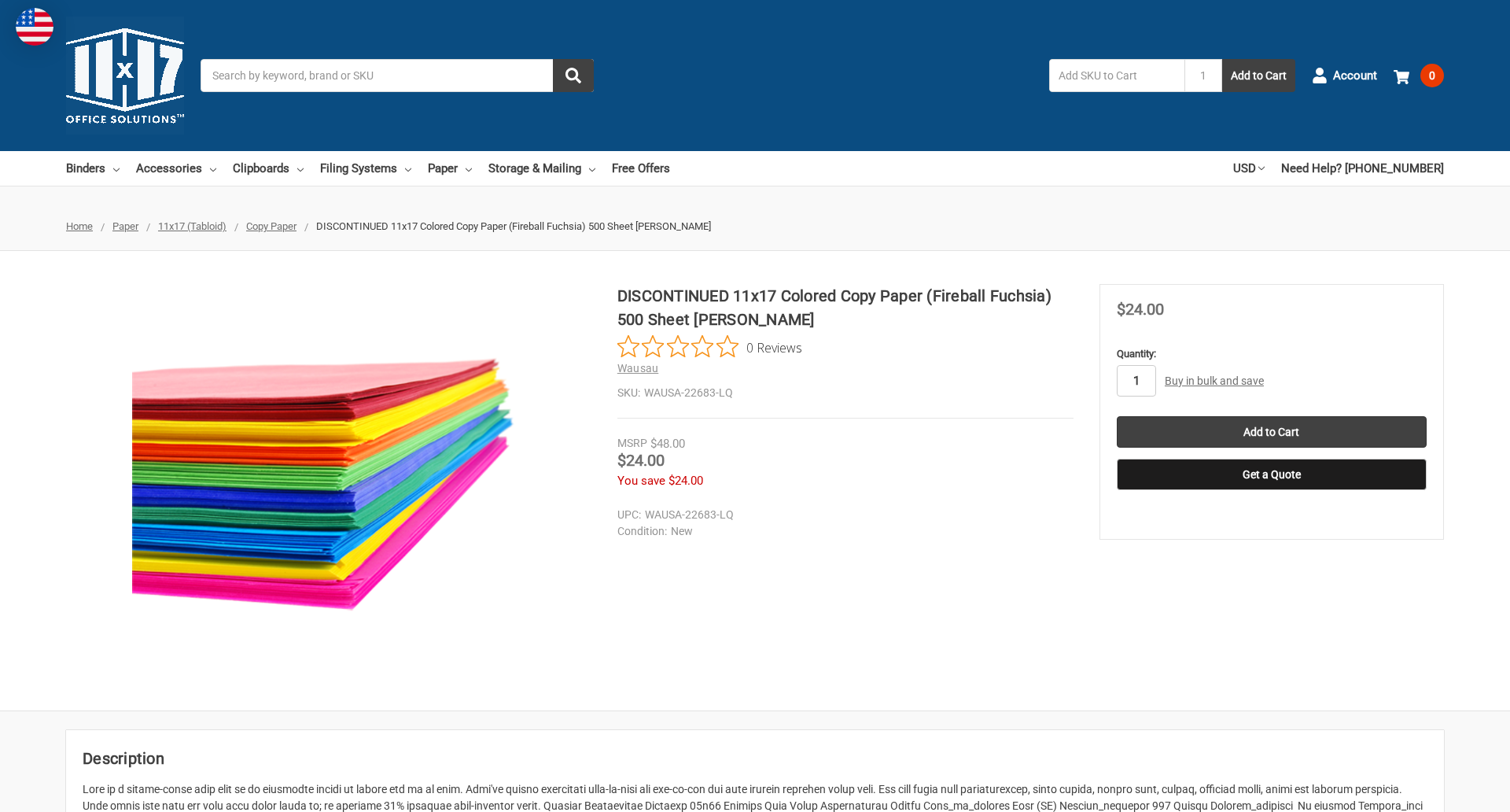
click at [1135, 380] on input "1" at bounding box center [1136, 381] width 39 height 32
type input "4"
click at [1271, 474] on button "Get a Quote" at bounding box center [1271, 475] width 310 height 32
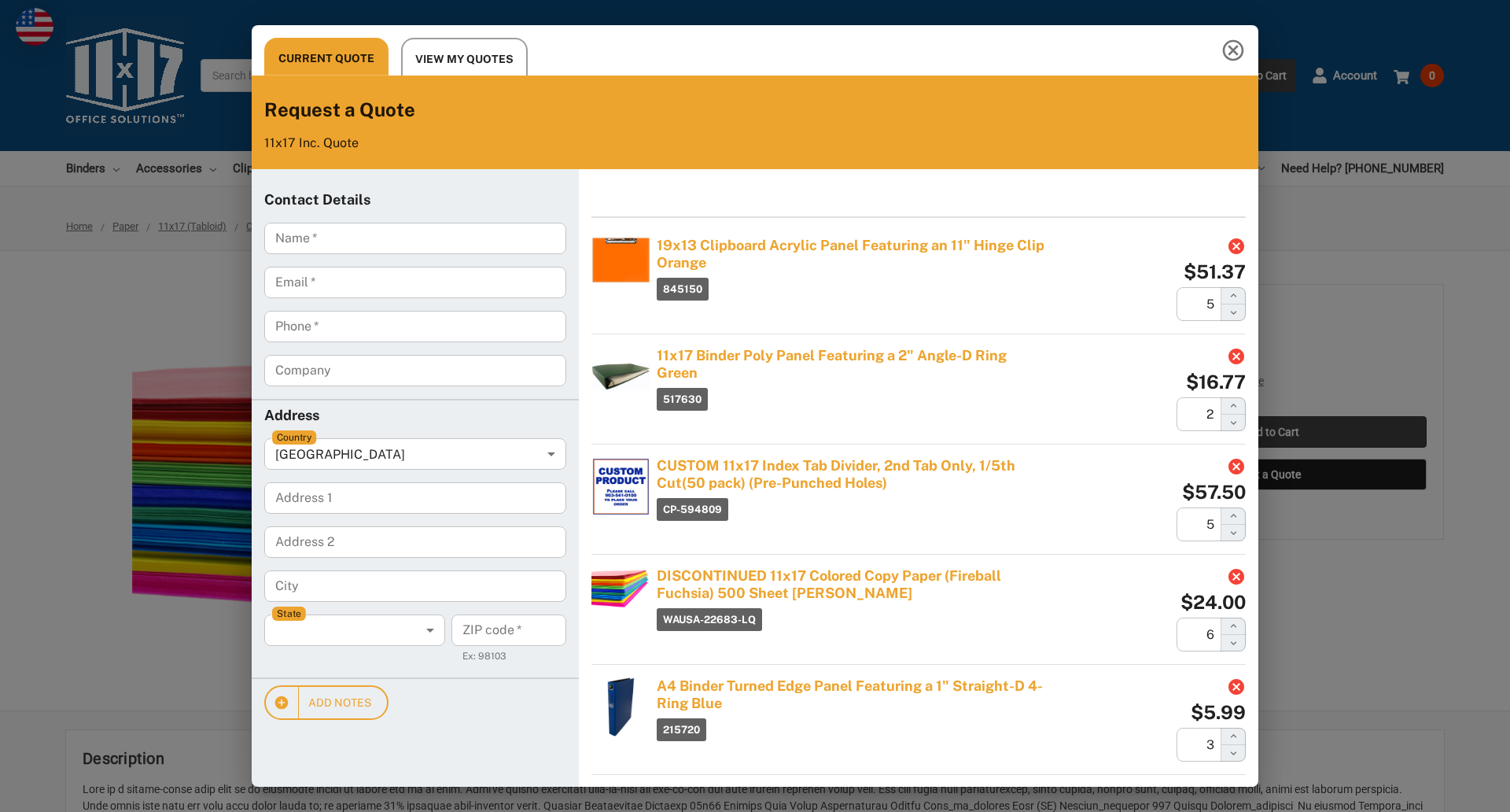
click at [1271, 432] on div "Current Quote View My Quotes Request a Quote 11x17 Inc. Quote Contact Details N…" at bounding box center [755, 406] width 1510 height 812
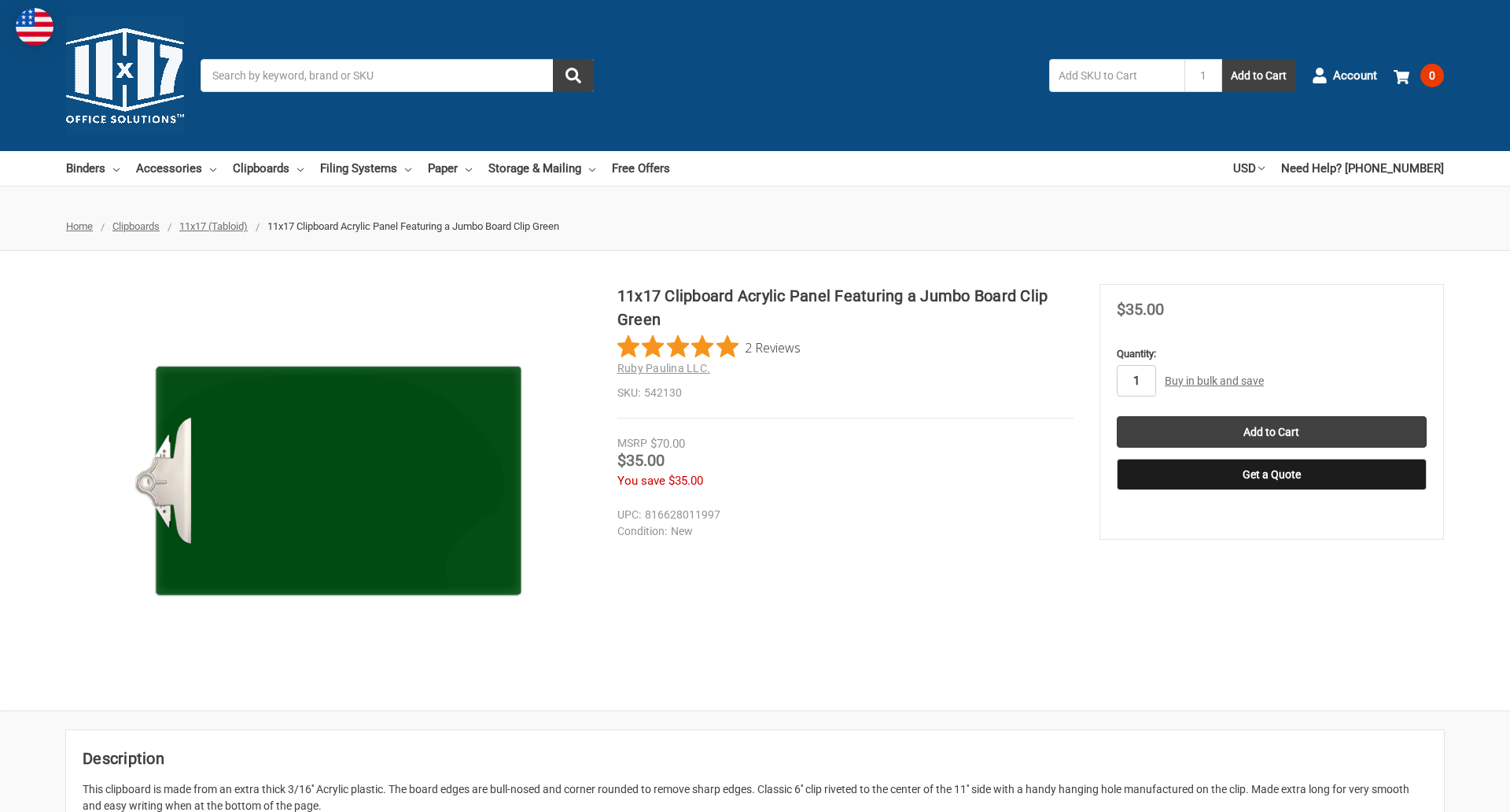
click at [1135, 380] on input "1" at bounding box center [1136, 381] width 39 height 32
type input "3"
click at [1271, 474] on button "Get a Quote" at bounding box center [1271, 475] width 310 height 32
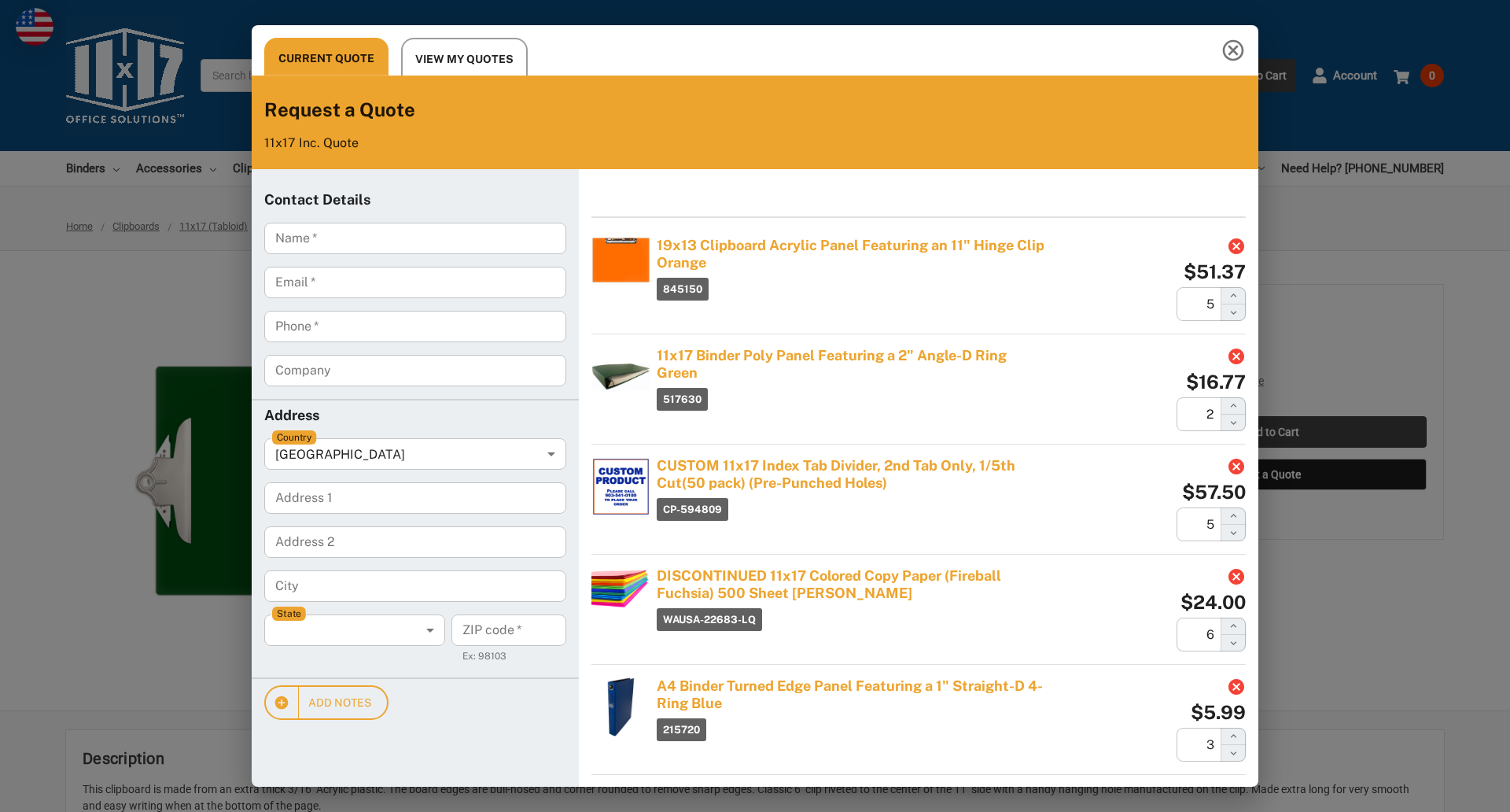
click at [1271, 432] on div "Current Quote View My Quotes Request a Quote 11x17 Inc. Quote Contact Details N…" at bounding box center [755, 406] width 1510 height 812
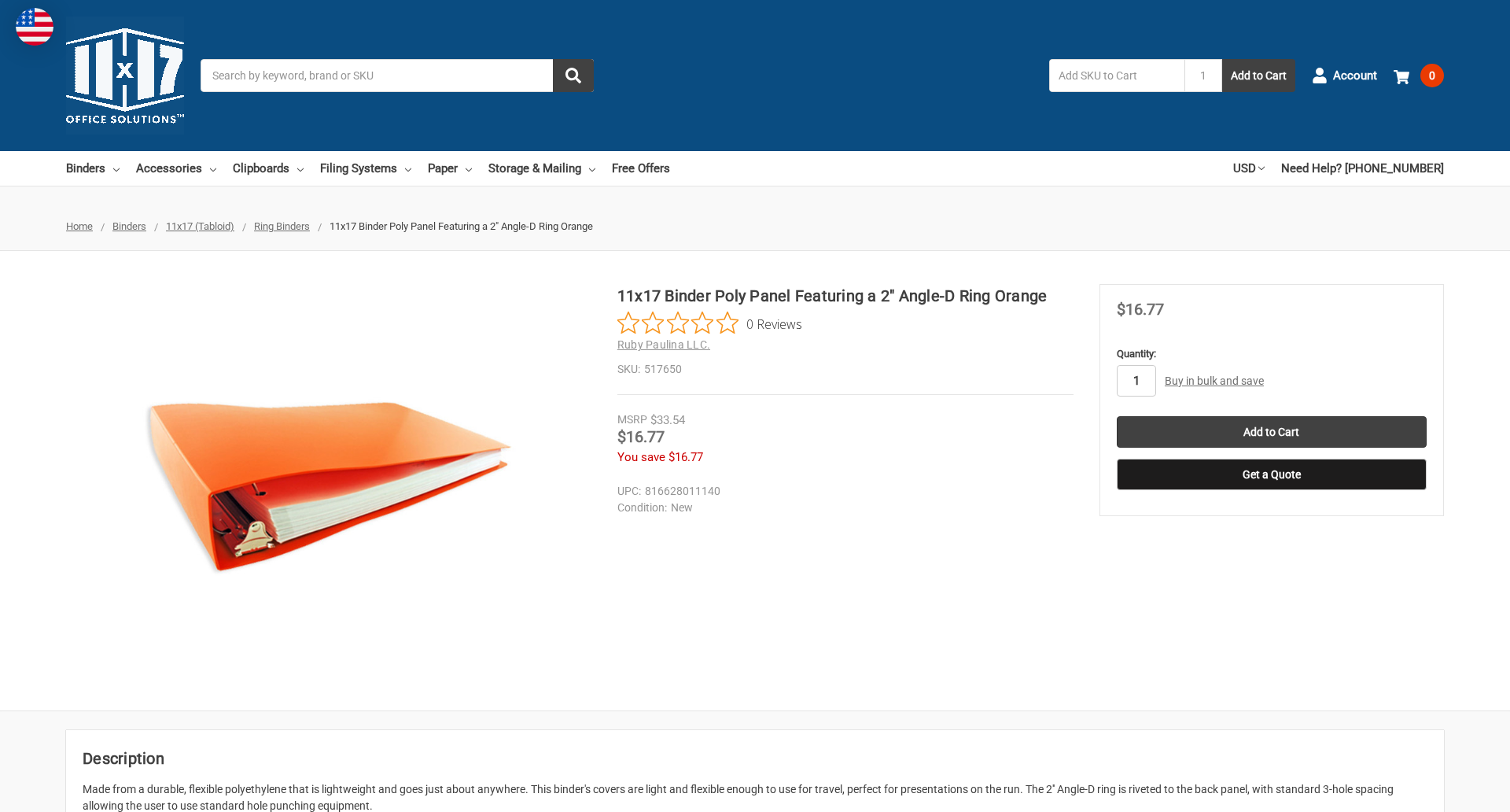
click at [1135, 380] on input "1" at bounding box center [1136, 381] width 39 height 32
type input "4"
click at [1271, 474] on button "Get a Quote" at bounding box center [1271, 475] width 310 height 32
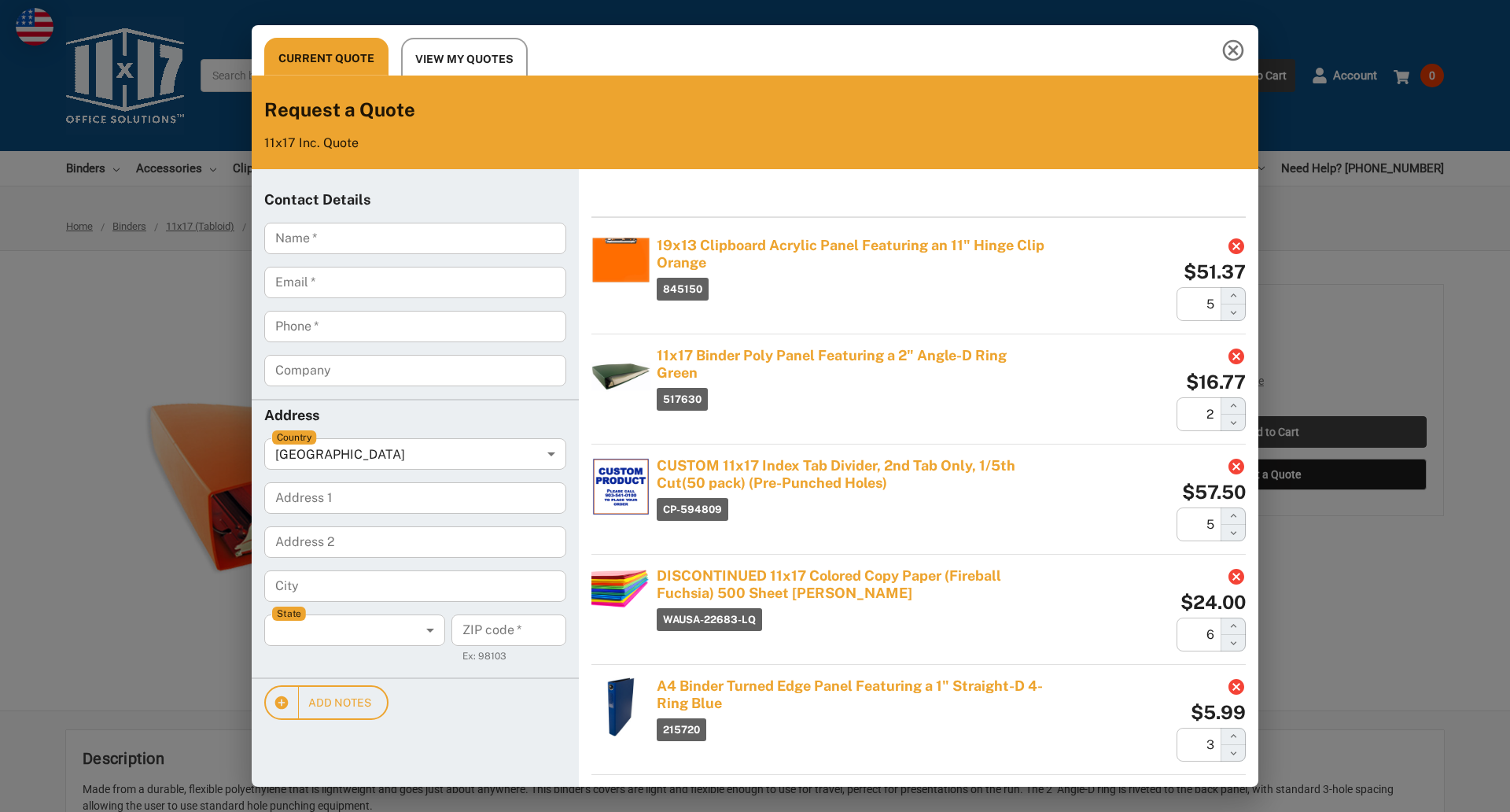
click at [1271, 432] on div "Current Quote View My Quotes Request a Quote 11x17 Inc. Quote Contact Details N…" at bounding box center [755, 406] width 1510 height 812
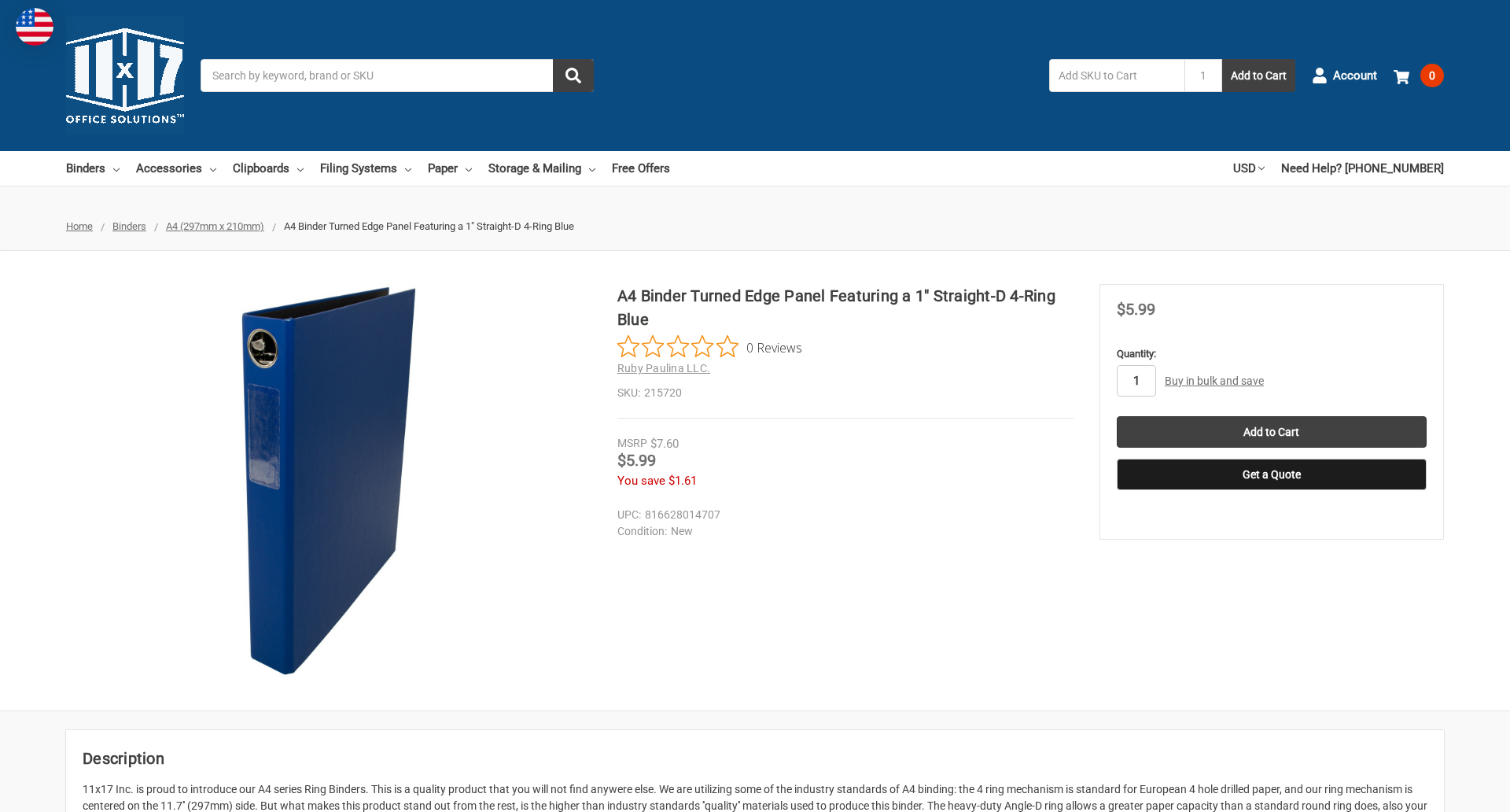
click at [1135, 380] on input "1" at bounding box center [1136, 381] width 39 height 32
type input "2"
click at [1271, 474] on button "Get a Quote" at bounding box center [1271, 475] width 310 height 32
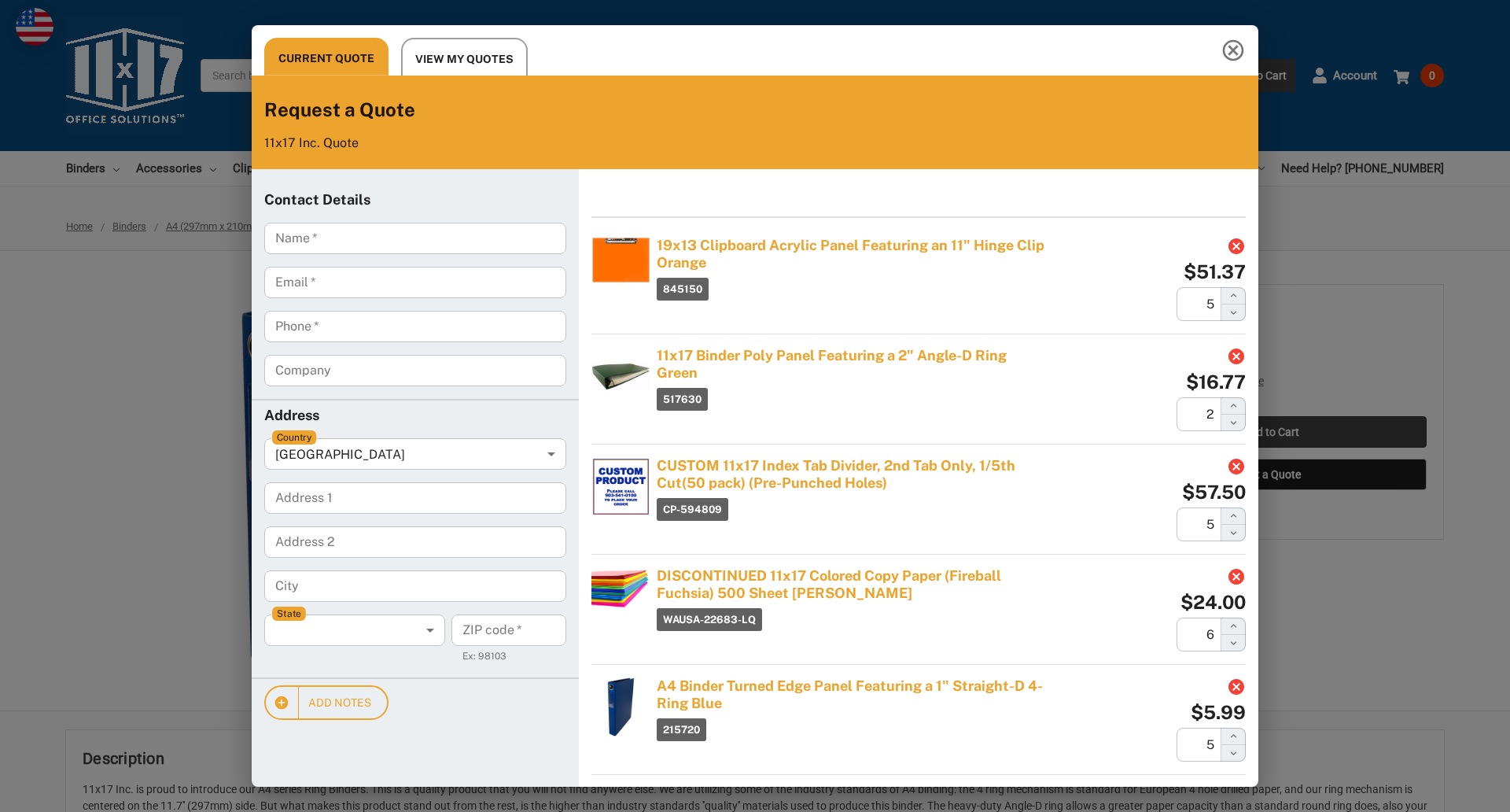
click at [1271, 432] on div "Current Quote View My Quotes Request a Quote 11x17 Inc. Quote Contact Details N…" at bounding box center [755, 406] width 1510 height 812
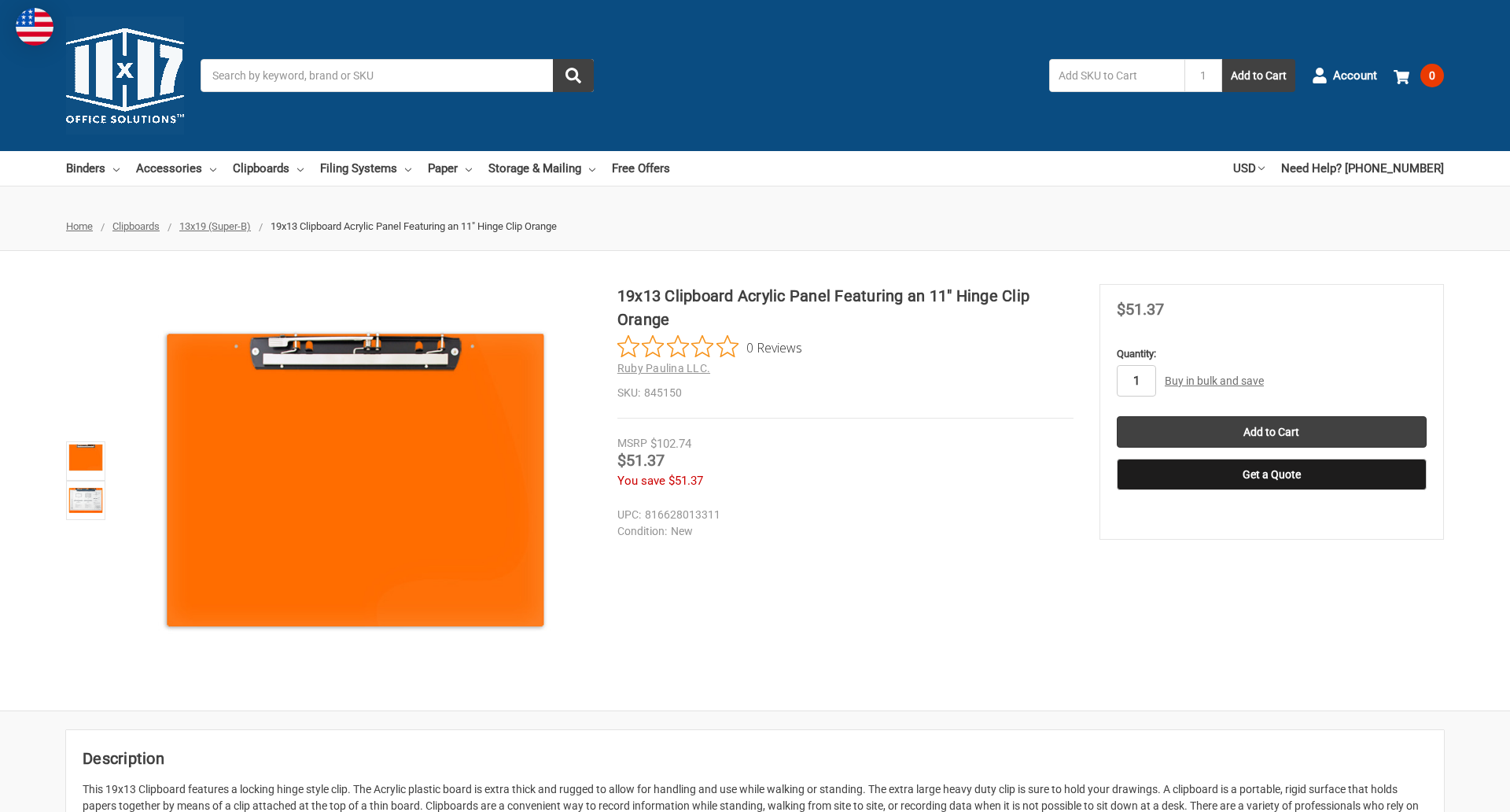
click at [1135, 380] on input "1" at bounding box center [1136, 381] width 39 height 32
click at [1271, 474] on button "Get a Quote" at bounding box center [1271, 475] width 310 height 32
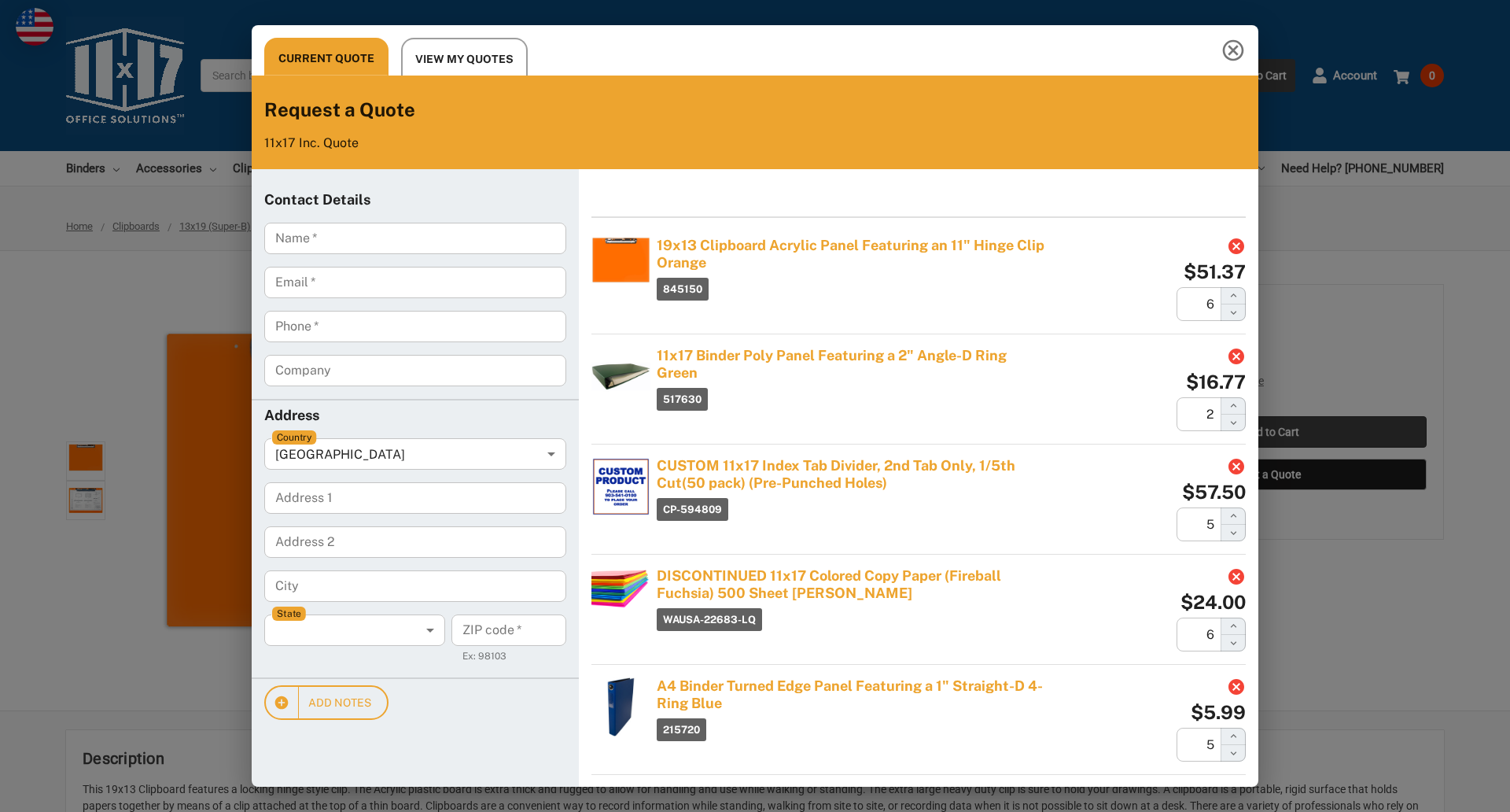
click at [1271, 432] on div "Current Quote View My Quotes Request a Quote 11x17 Inc. Quote Contact Details N…" at bounding box center [755, 406] width 1510 height 812
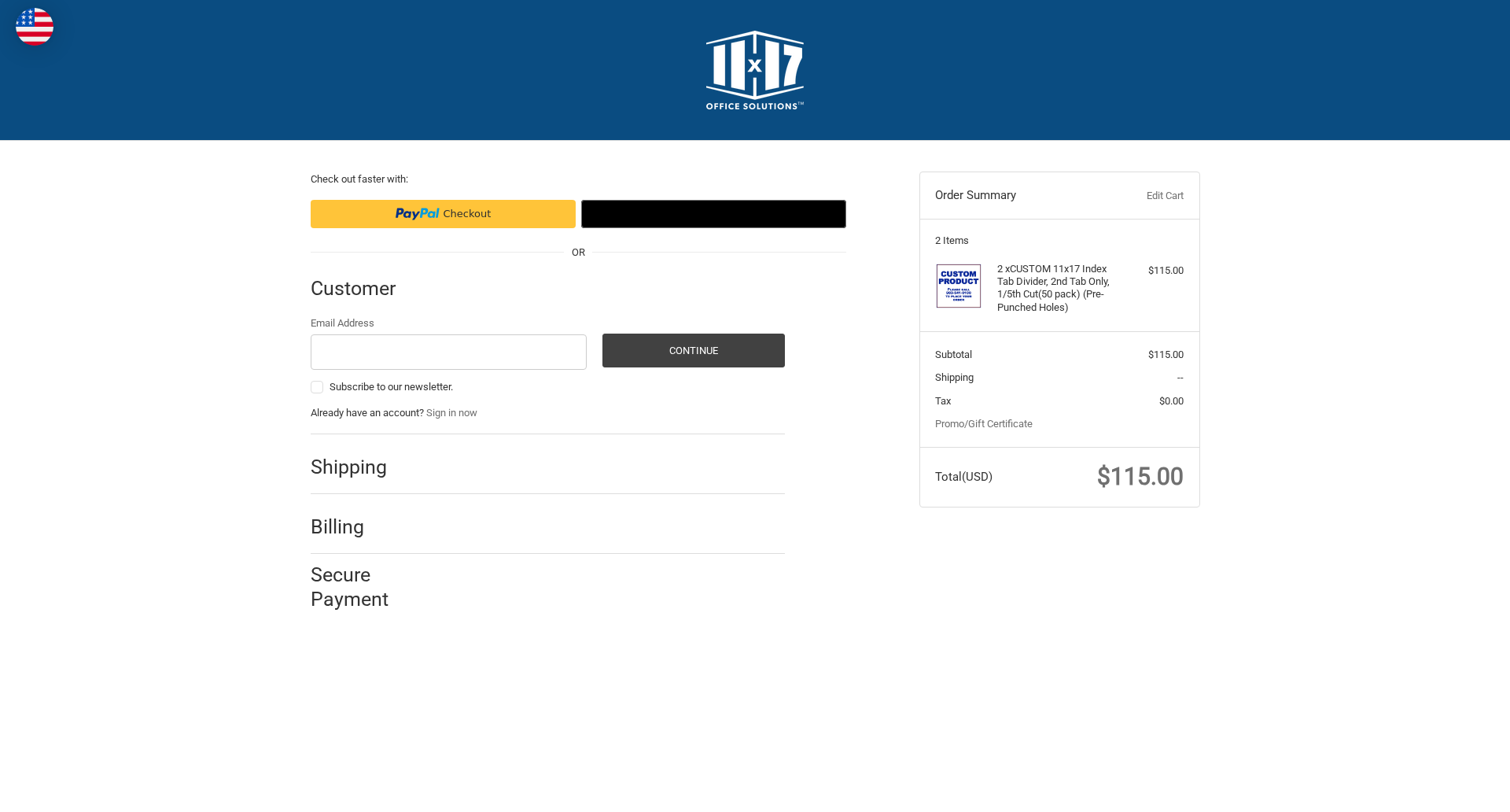
click at [449, 351] on input "Email Address" at bounding box center [450, 352] width 277 height 36
type input "[EMAIL_ADDRESS][DOMAIN_NAME]"
click at [693, 350] on button "Continue" at bounding box center [693, 350] width 183 height 34
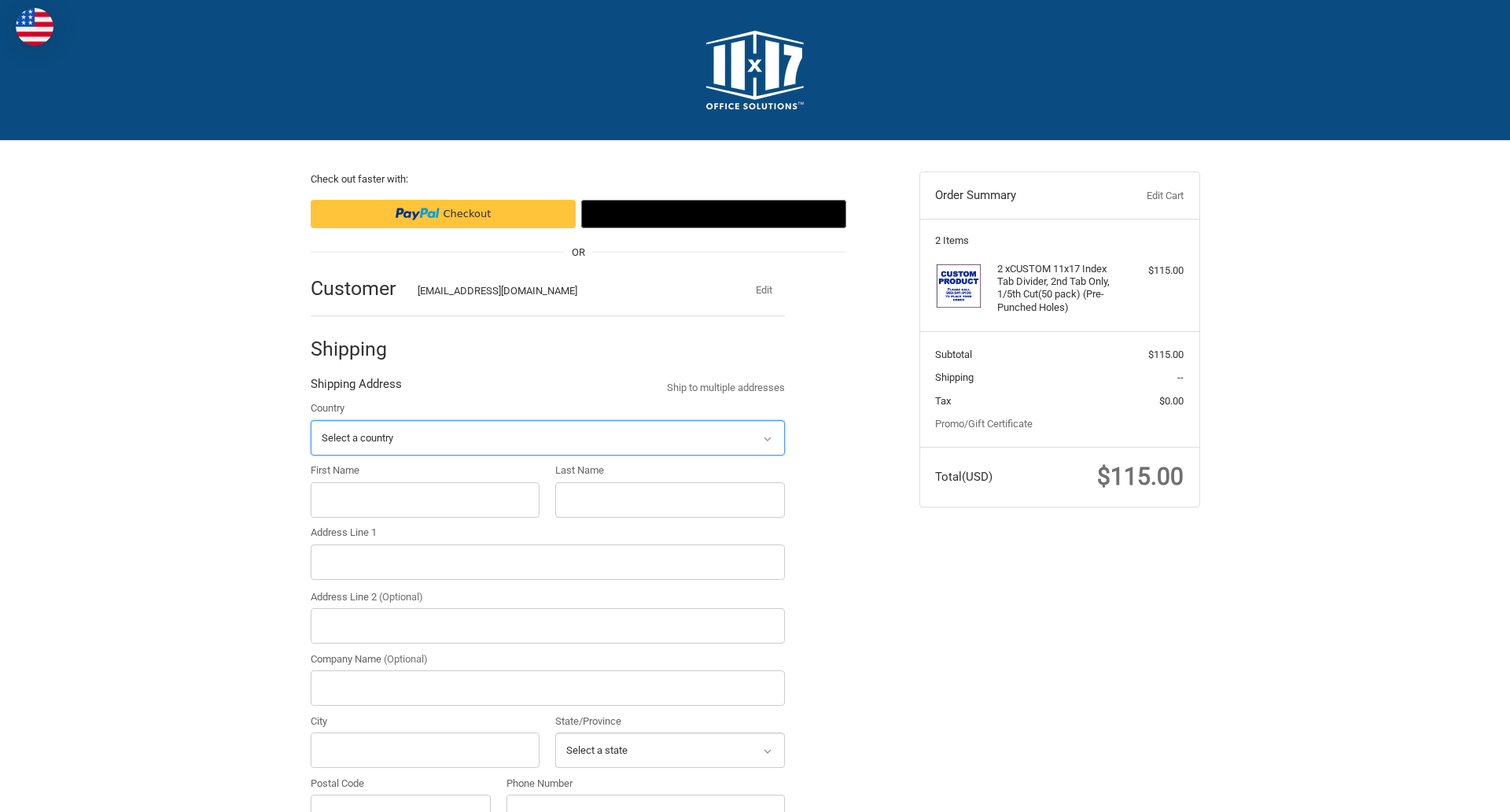
select select "US"
click at [424, 499] on input "First Name" at bounding box center [425, 500] width 229 height 36
type input "reflectiz"
click at [670, 499] on input "Last Name" at bounding box center [670, 500] width 229 height 36
type input "bigcommerce"
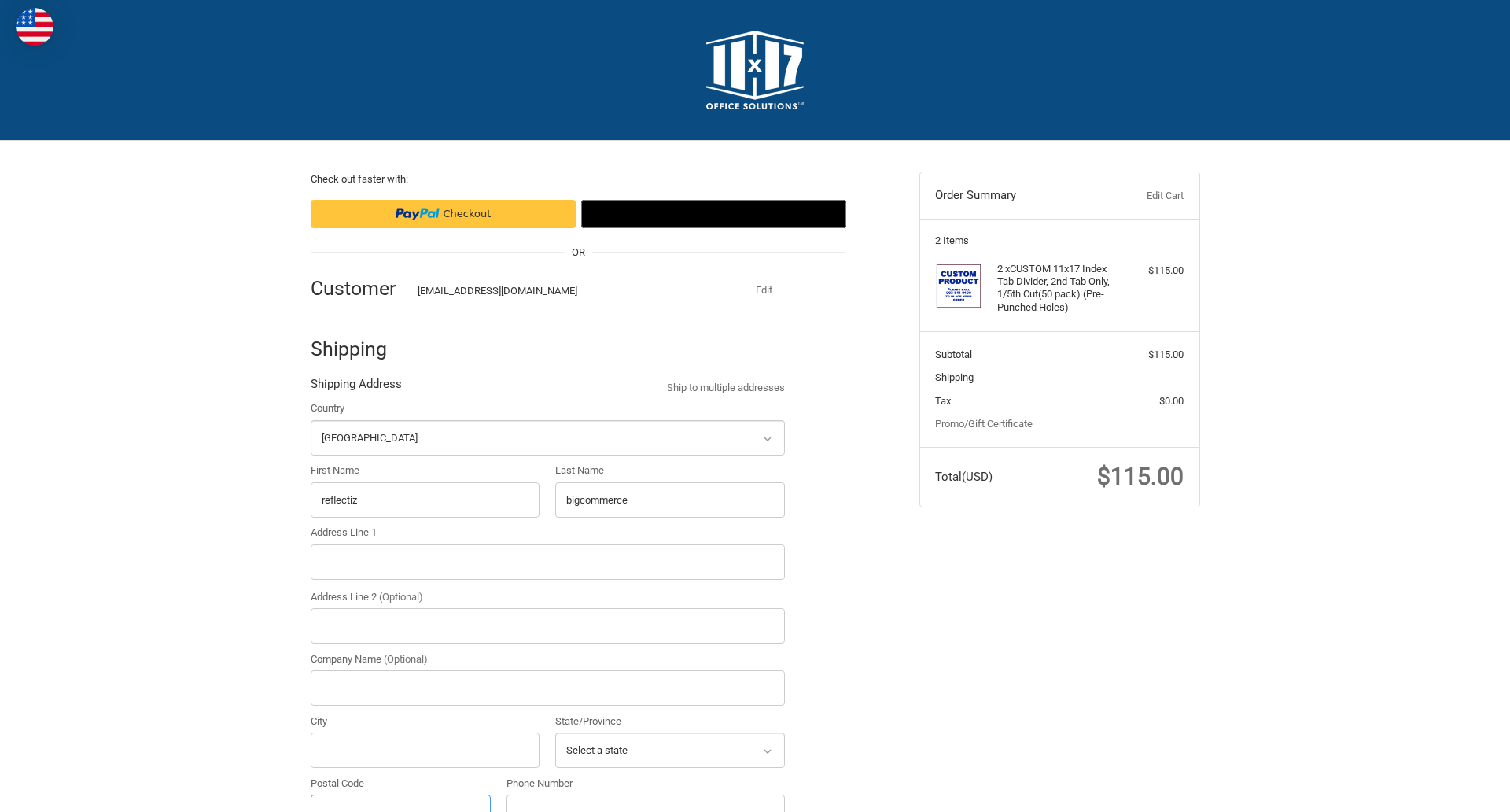
click at [400, 794] on input "Postal Code" at bounding box center [401, 812] width 181 height 36
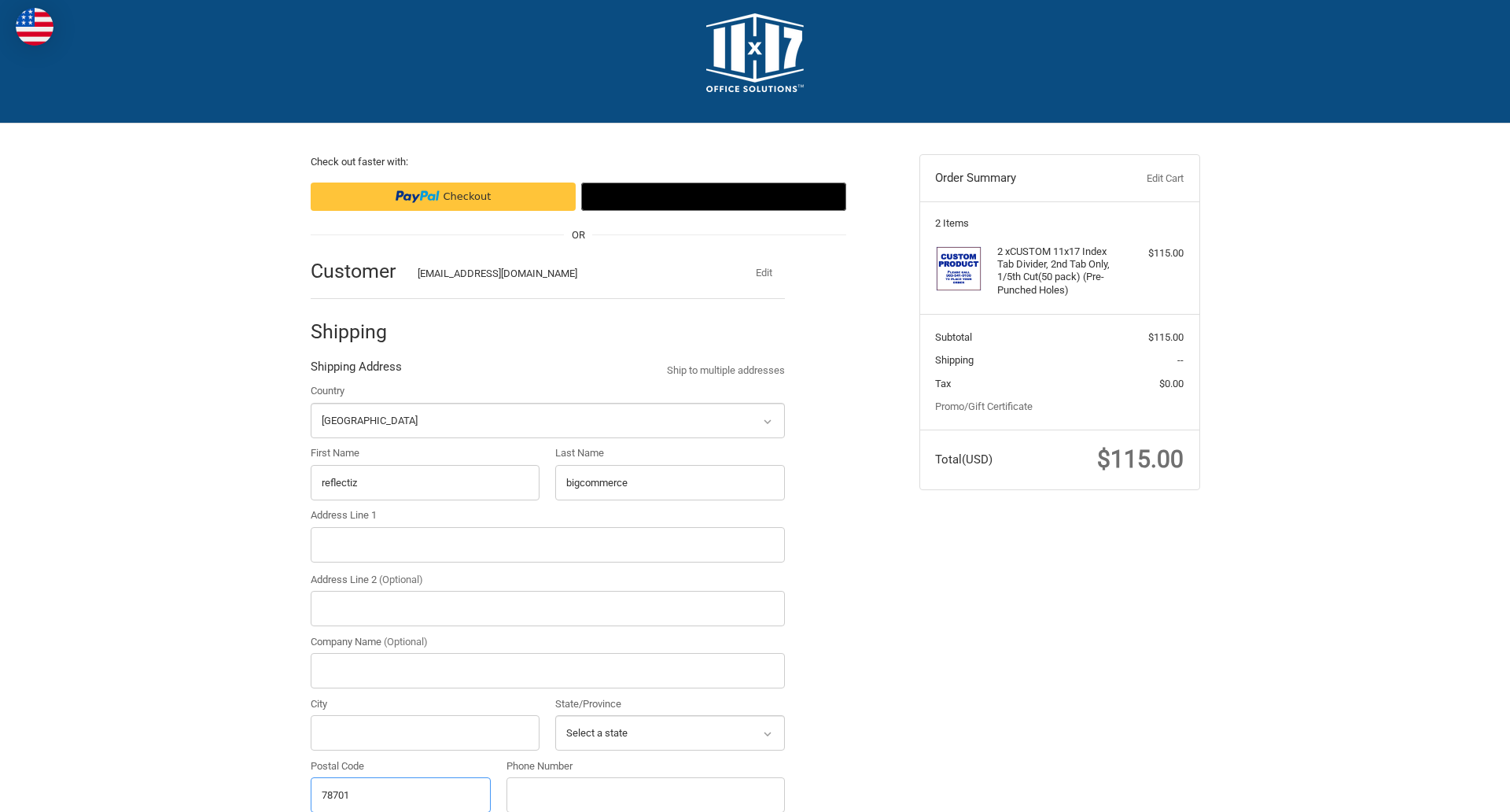
click at [400, 793] on input "78701" at bounding box center [401, 795] width 181 height 36
type input "78701"
click at [547, 544] on input "Address Line 1" at bounding box center [548, 545] width 474 height 36
type input "[STREET_ADDRESS]"
click at [356, 370] on legend "Shipping Address" at bounding box center [356, 370] width 91 height 25
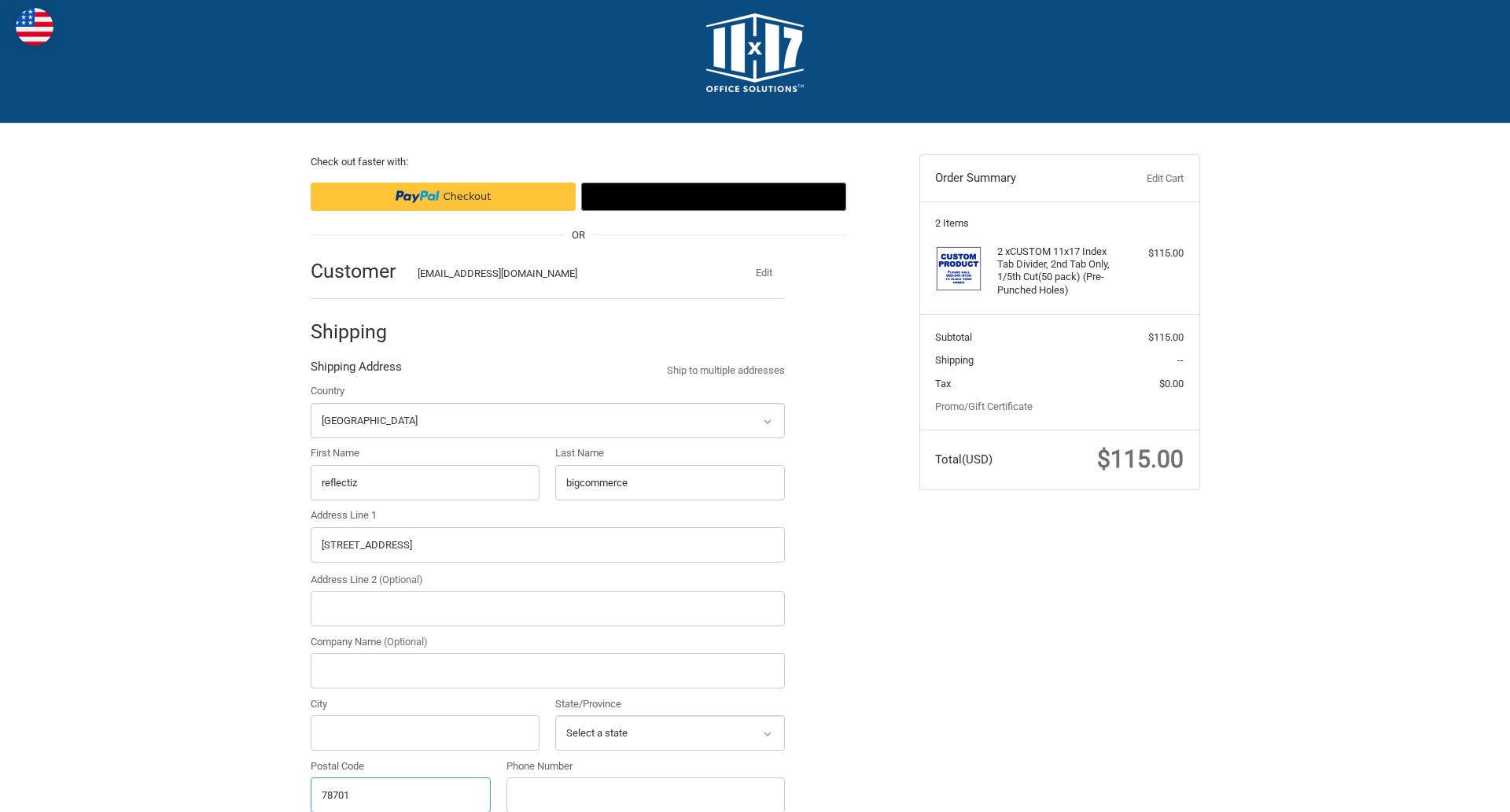
click at [400, 793] on input "78701" at bounding box center [401, 795] width 181 height 36
type input "78701"
select select "TX"
click at [547, 608] on input "Address Line 2 (Optional)" at bounding box center [548, 609] width 474 height 36
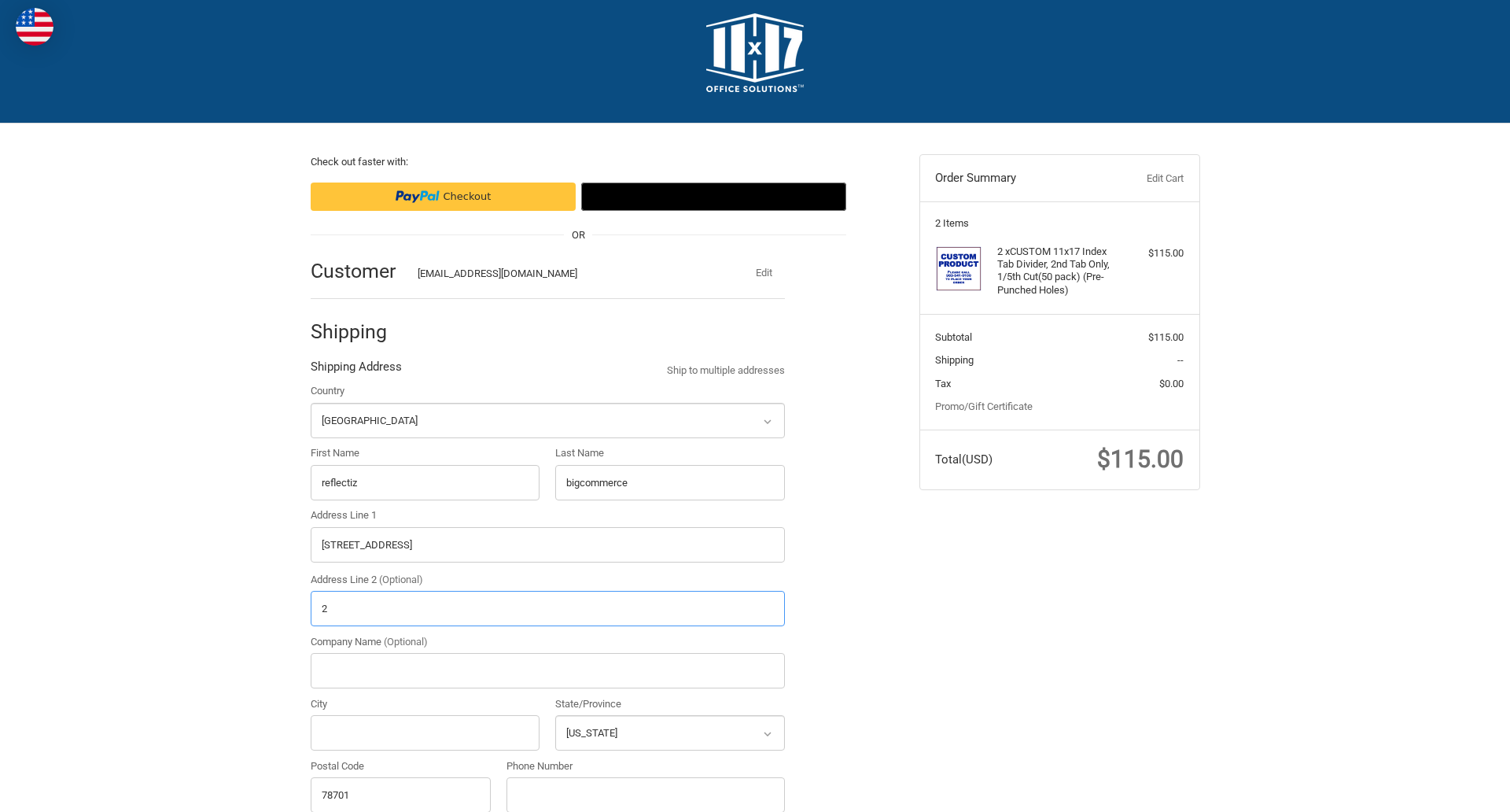
type input "2"
click at [424, 732] on input "City" at bounding box center [425, 732] width 229 height 36
click at [424, 732] on input "Austin" at bounding box center [425, 732] width 229 height 36
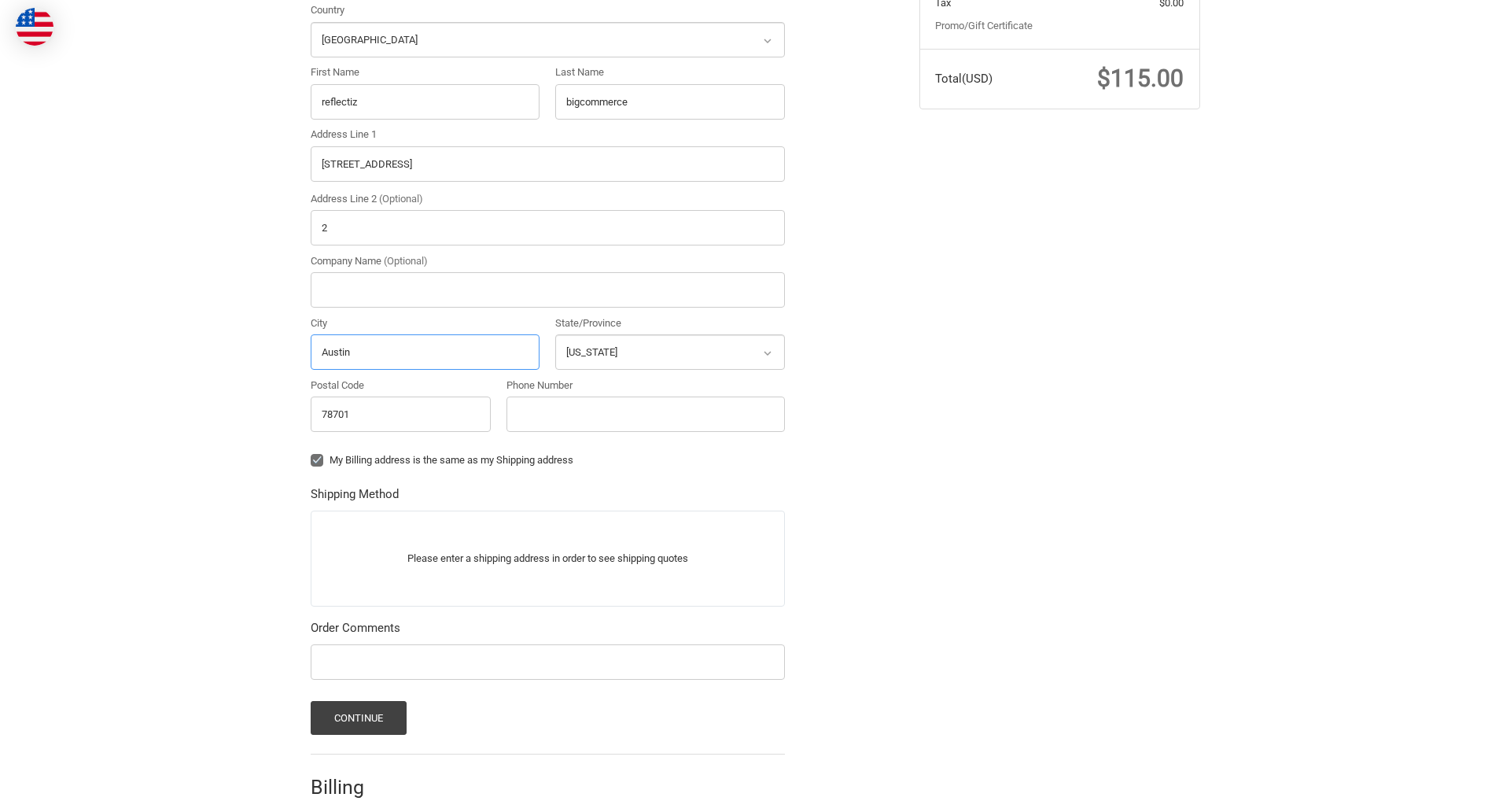
scroll to position [491, 0]
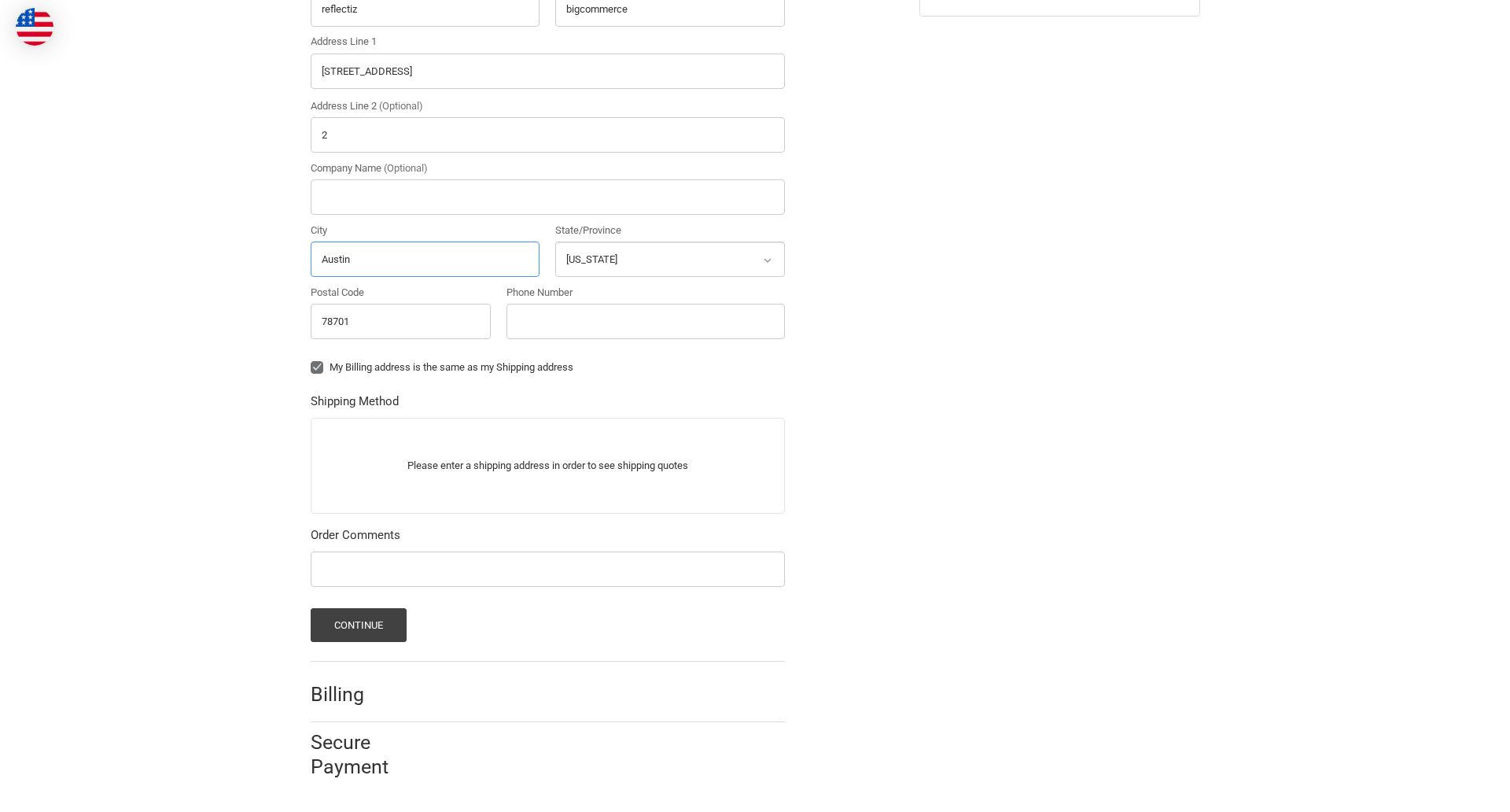
type input "Austin"
click at [645, 321] on input "Phone Number" at bounding box center [645, 321] width 278 height 36
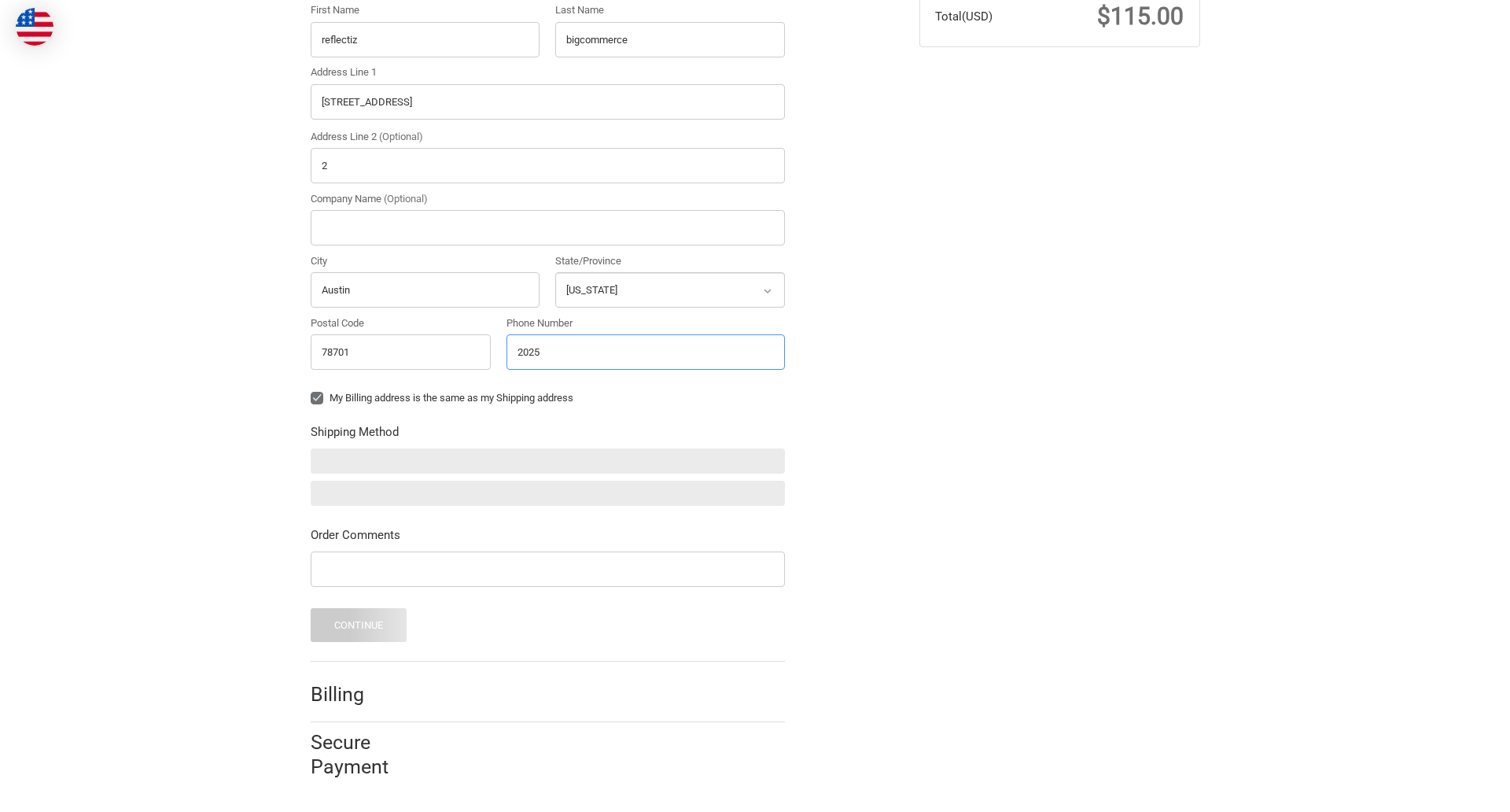
scroll to position [460, 0]
type input "2025550150"
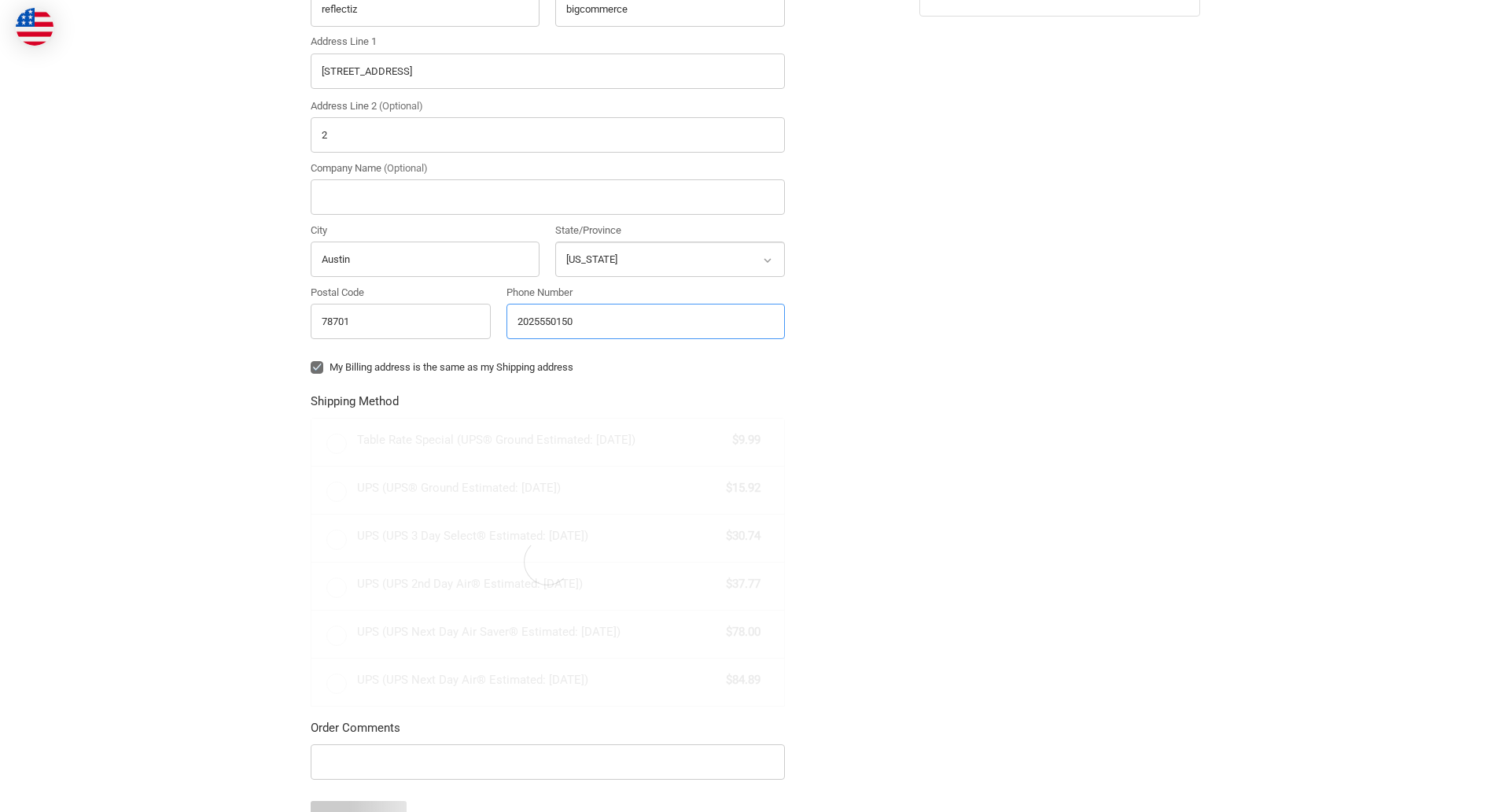
radio input "true"
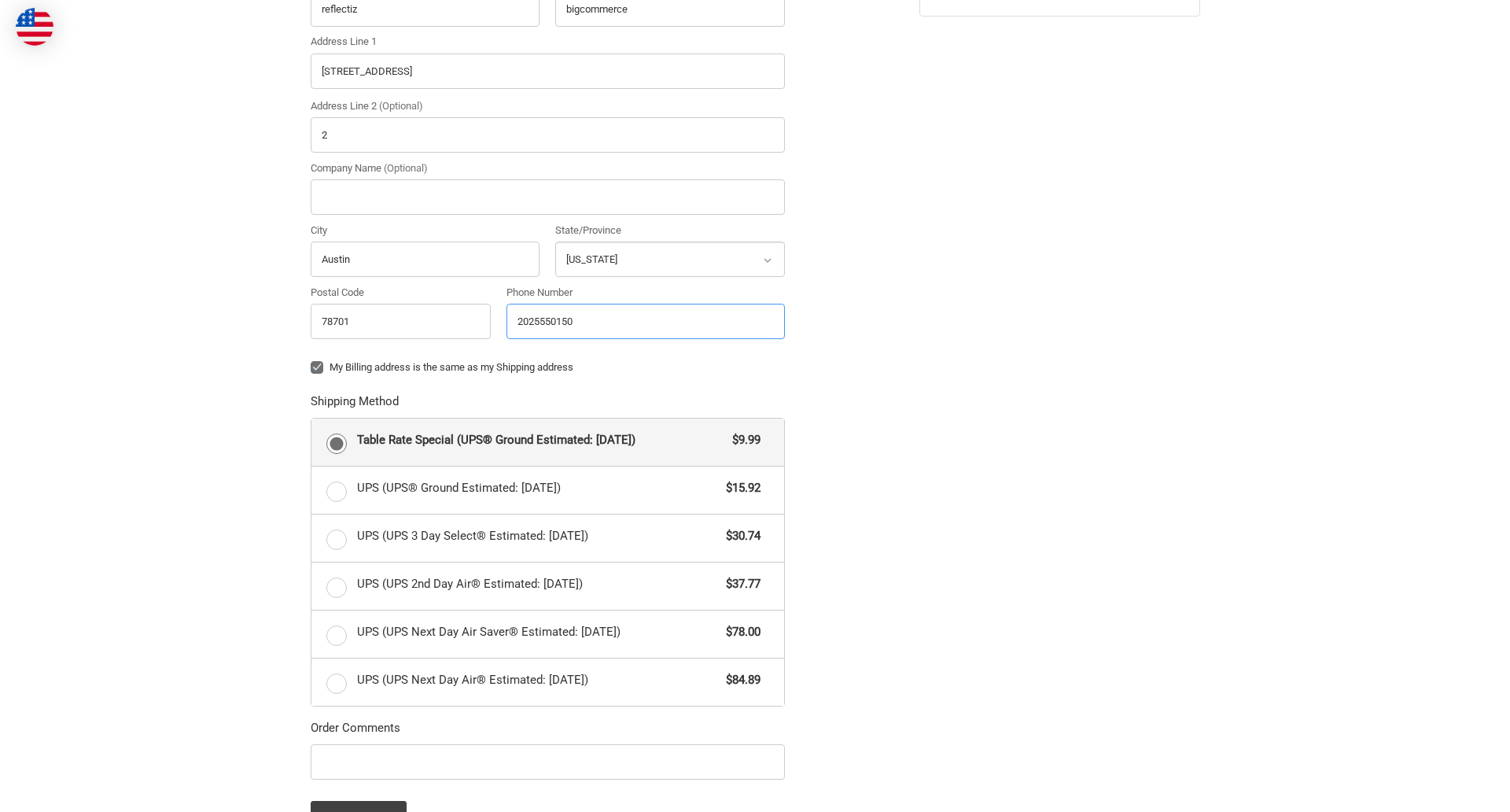
type input "2025550150"
click at [547, 197] on input "Company Name (Optional)" at bounding box center [548, 197] width 474 height 36
type input "bigcommerce"
click at [311, 379] on form "Country Select a country [GEOGRAPHIC_DATA] [GEOGRAPHIC_DATA] [GEOGRAPHIC_DATA] …" at bounding box center [548, 371] width 474 height 924
click at [311, 782] on form "Country Select a country [GEOGRAPHIC_DATA] [GEOGRAPHIC_DATA] [GEOGRAPHIC_DATA] …" at bounding box center [548, 371] width 474 height 924
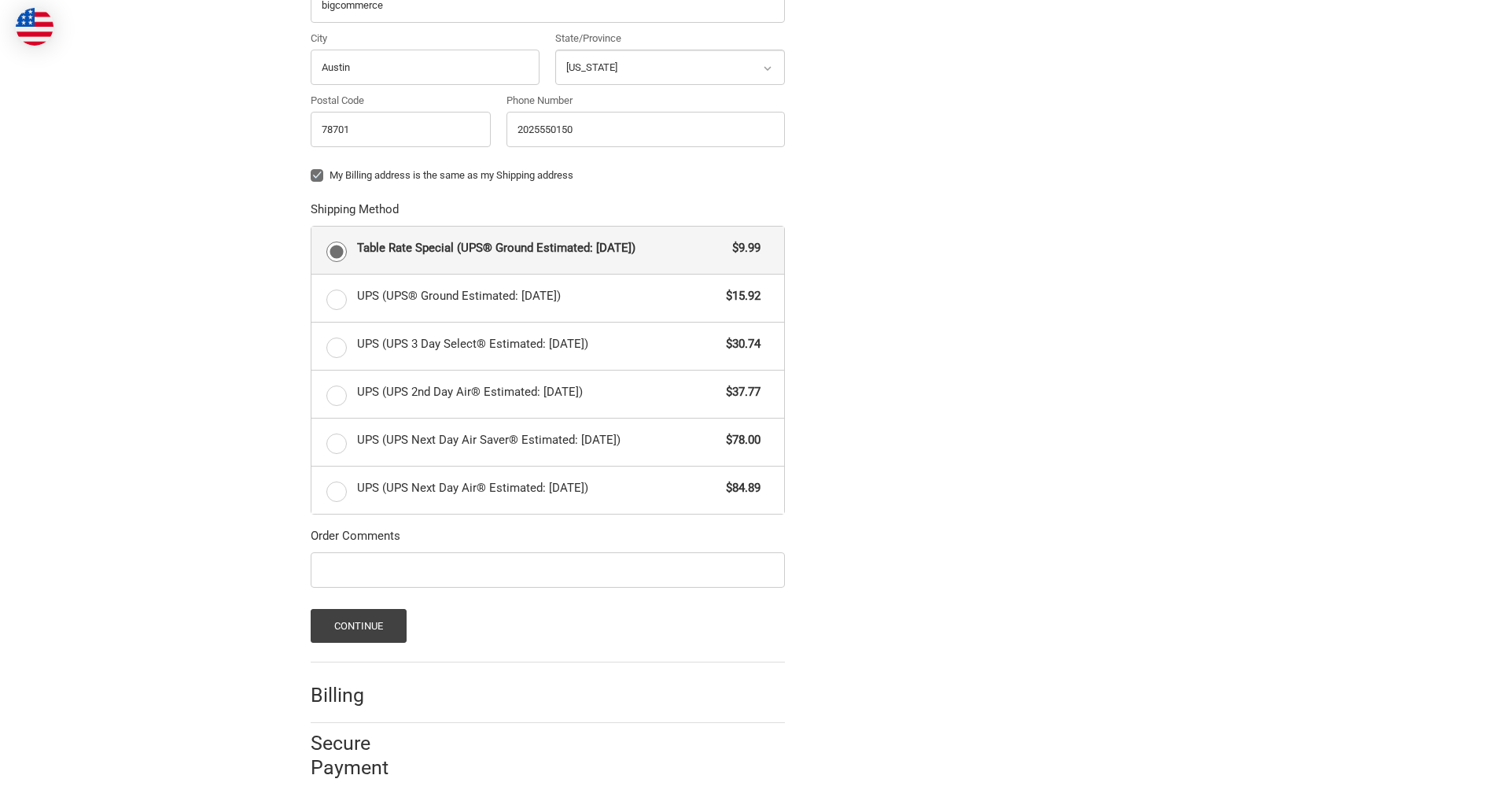
scroll to position [684, 0]
click at [547, 248] on span "Table Rate Special (UPS® Ground Estimated: [DATE])" at bounding box center [540, 246] width 368 height 18
click at [312, 227] on input "Table Rate Special (UPS® Ground Estimated: [DATE]) $9.99" at bounding box center [312, 226] width 1 height 1
click at [358, 625] on button "Continue" at bounding box center [359, 625] width 96 height 34
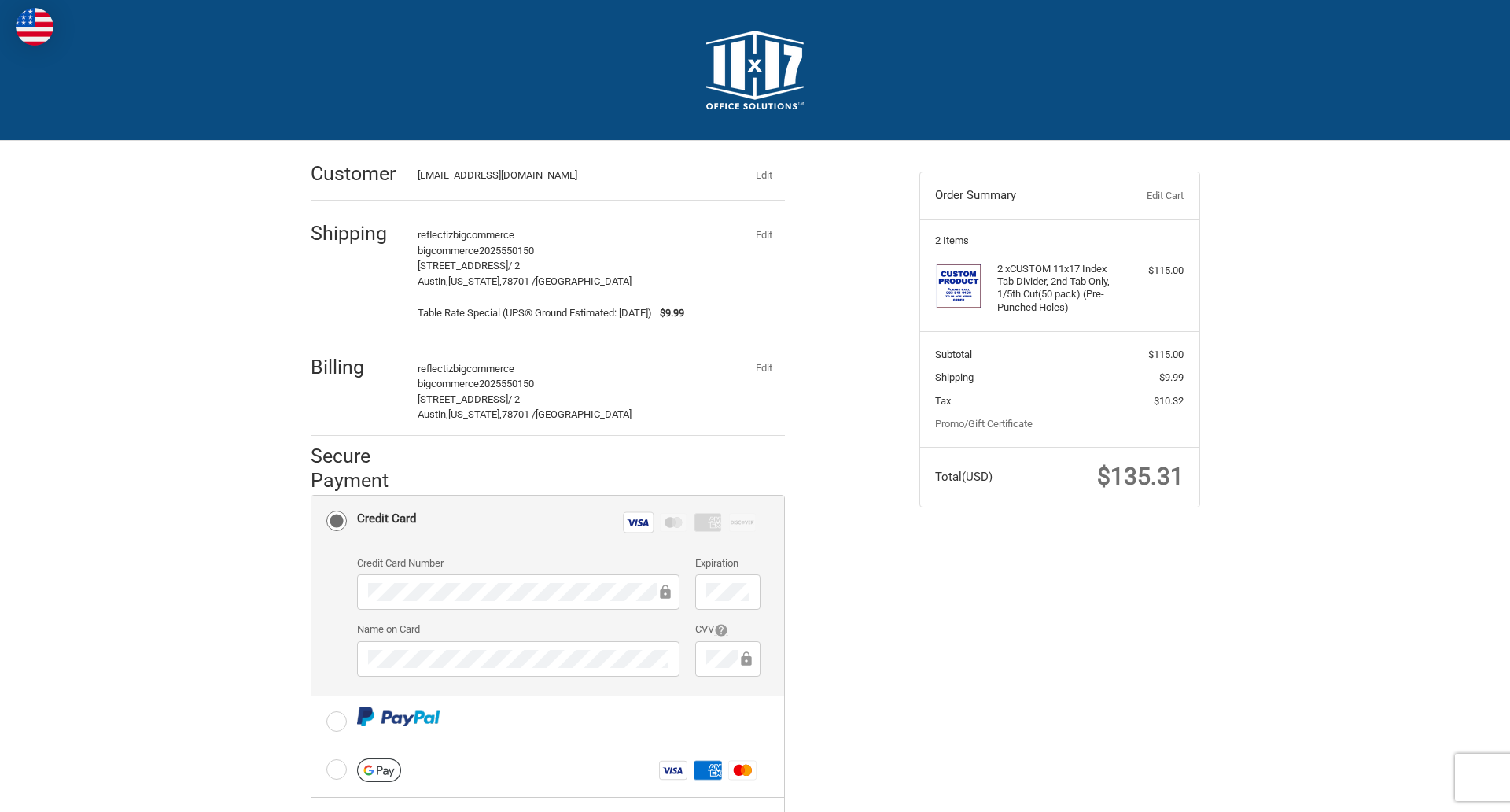
scroll to position [253, 0]
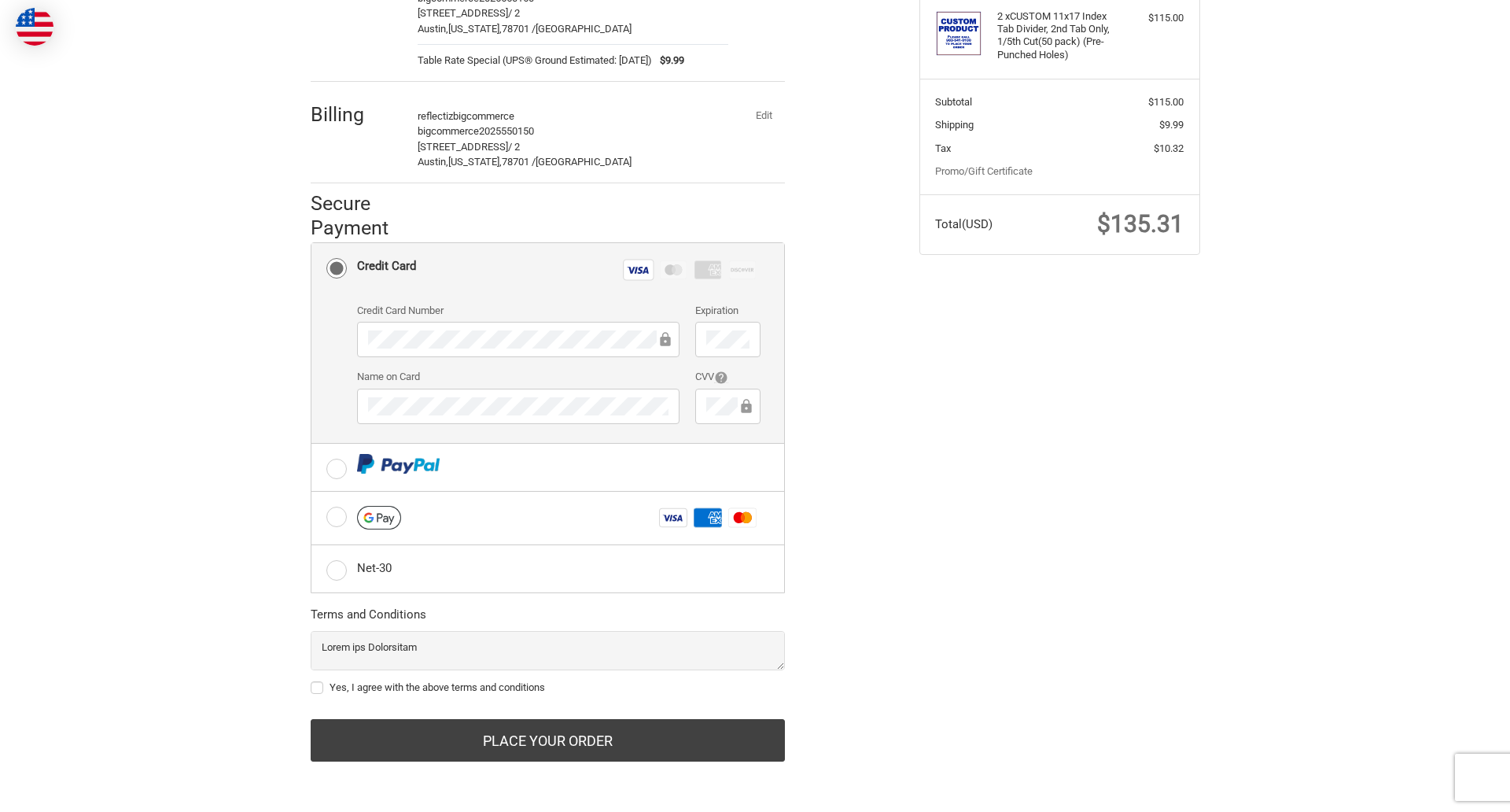
click at [547, 687] on label "Yes, I agree with the above terms and conditions" at bounding box center [548, 687] width 474 height 12
click at [312, 680] on input "Yes, I agree with the above terms and conditions" at bounding box center [311, 679] width 1 height 1
checkbox input "true"
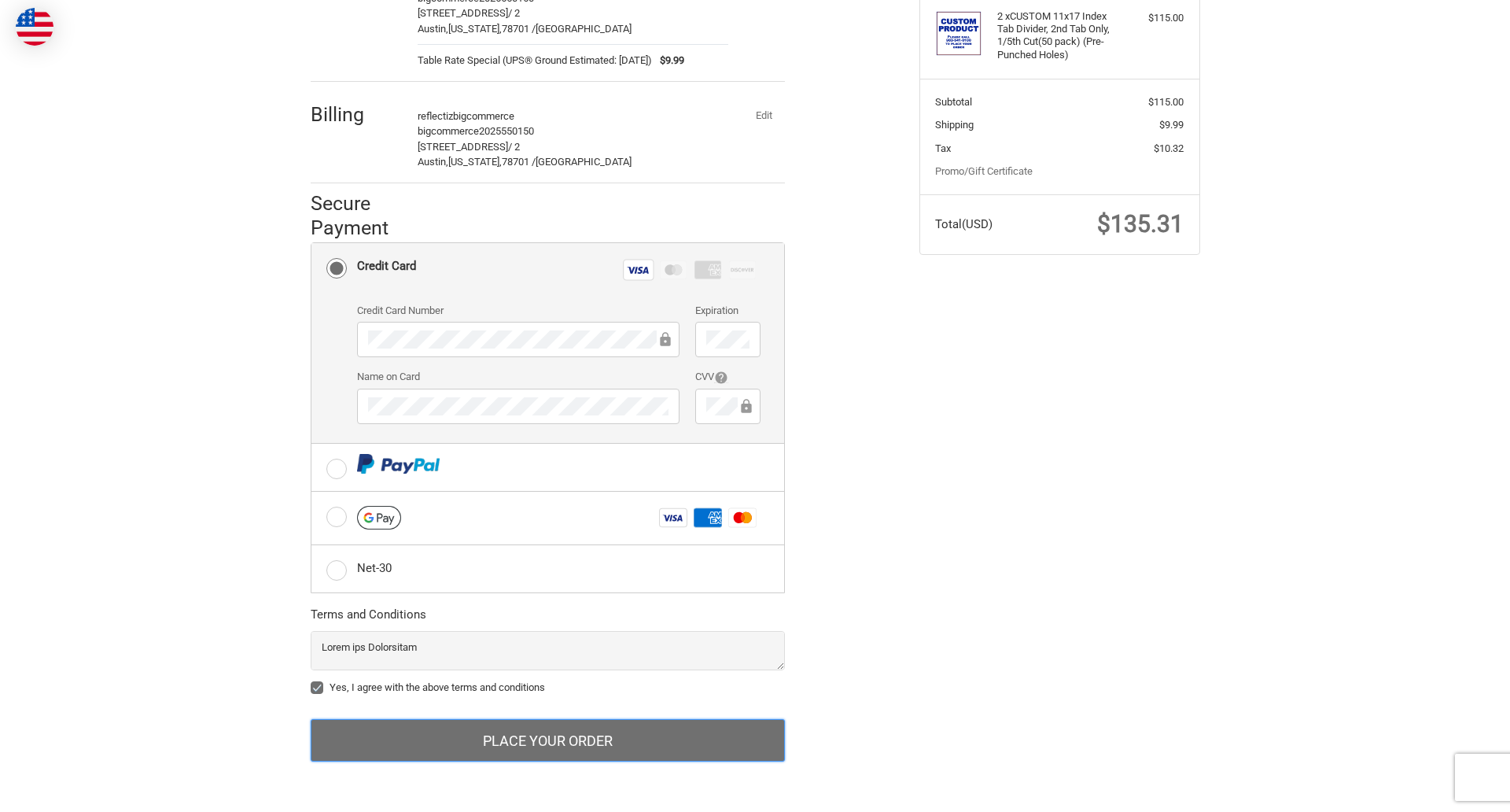
click at [547, 740] on button "Place Your Order" at bounding box center [548, 739] width 474 height 42
